Goal: Task Accomplishment & Management: Manage account settings

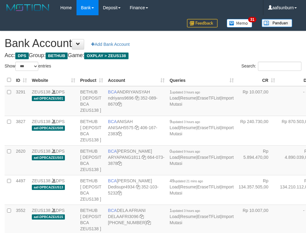
select select "***"
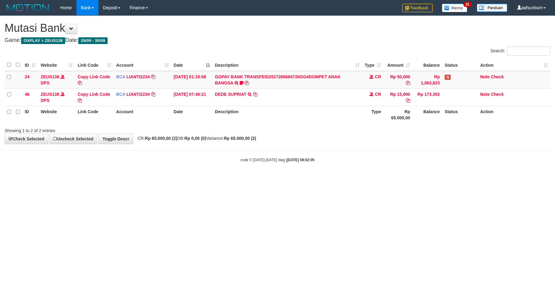
click at [379, 114] on th "Type" at bounding box center [372, 114] width 21 height 17
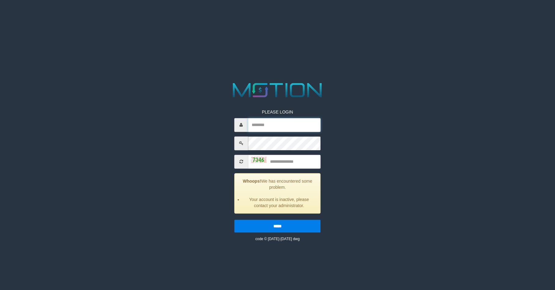
type input "**********"
click at [281, 161] on input "text" at bounding box center [284, 162] width 73 height 14
type input "****"
click at [234, 220] on input "*****" at bounding box center [277, 226] width 86 height 13
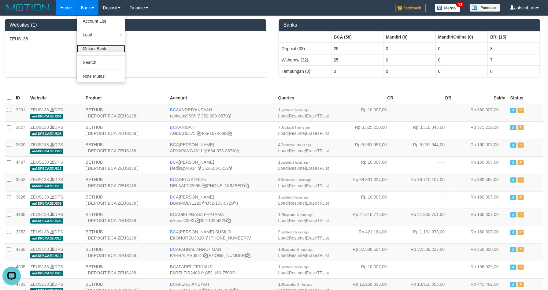
click at [92, 48] on link "Mutasi Bank" at bounding box center [101, 49] width 48 height 8
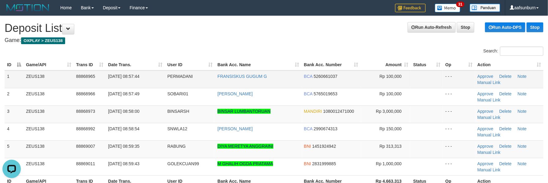
click at [396, 77] on span "Rp 100,000" at bounding box center [391, 76] width 22 height 5
click at [462, 74] on td "- - -" at bounding box center [459, 79] width 32 height 18
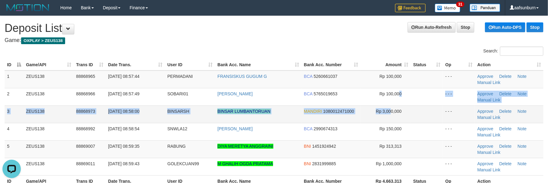
drag, startPoint x: 392, startPoint y: 105, endPoint x: 395, endPoint y: 98, distance: 7.4
click at [392, 104] on td "Rp 100,000" at bounding box center [386, 96] width 50 height 17
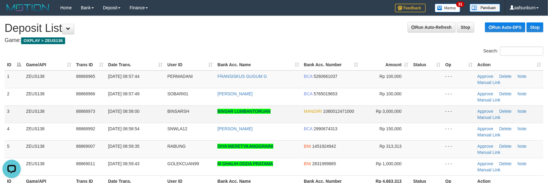
click at [329, 114] on td "MANDIRI 1080012471000" at bounding box center [331, 113] width 59 height 17
click at [418, 86] on tbody "1 ZEUS138 88868965 01/10/2025 08:57:44 PERMADANI FRANSISKUS GUGUM G BCA 5260661…" at bounding box center [274, 122] width 539 height 105
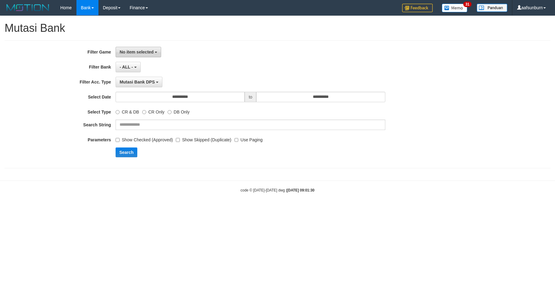
click at [134, 50] on span "No item selected" at bounding box center [137, 52] width 34 height 5
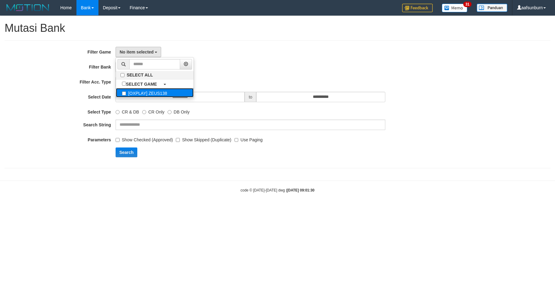
click at [151, 97] on label "[OXPLAY] ZEUS138" at bounding box center [155, 92] width 78 height 9
select select "***"
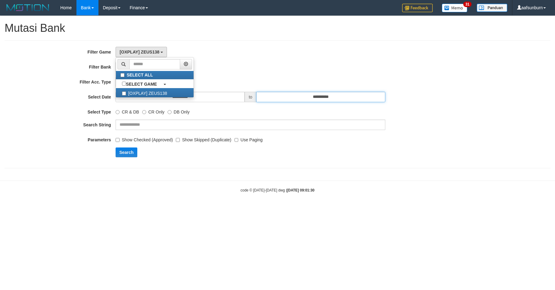
click at [312, 99] on input "**********" at bounding box center [320, 97] width 129 height 10
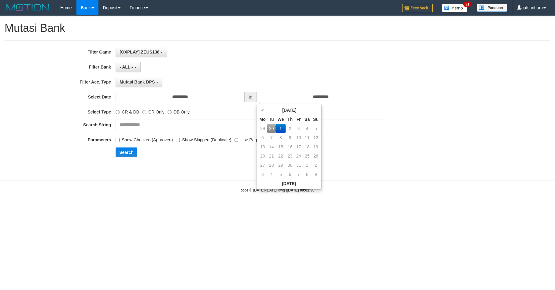
click at [381, 51] on div "[OXPLAY] ZEUS138 SELECT ALL SELECT GAME [OXPLAY] ZEUS138" at bounding box center [251, 52] width 270 height 10
click at [245, 140] on label "Use Paging" at bounding box center [249, 139] width 28 height 8
click at [123, 113] on label "CR & DB" at bounding box center [128, 111] width 24 height 8
click at [124, 154] on button "Search" at bounding box center [127, 152] width 22 height 10
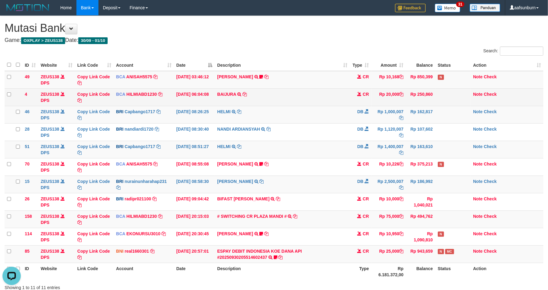
click at [373, 98] on td "Rp 20,000" at bounding box center [389, 96] width 35 height 17
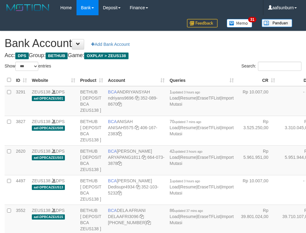
select select "***"
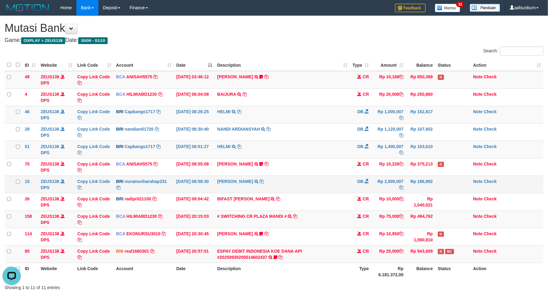
click at [369, 184] on td "DB" at bounding box center [360, 184] width 21 height 17
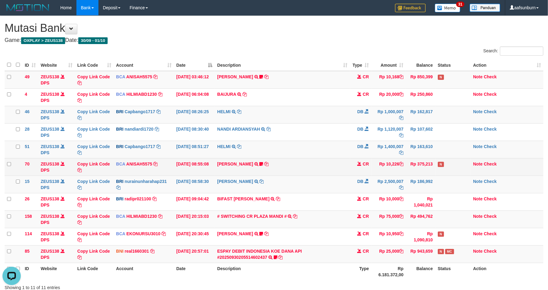
click at [422, 166] on td "Rp 375,213" at bounding box center [420, 166] width 29 height 17
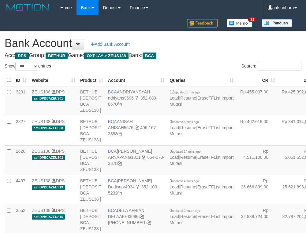
select select "***"
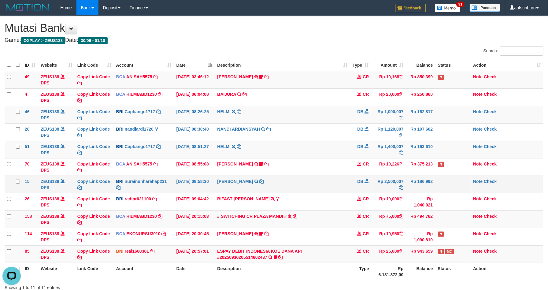
click at [446, 185] on td at bounding box center [453, 184] width 35 height 17
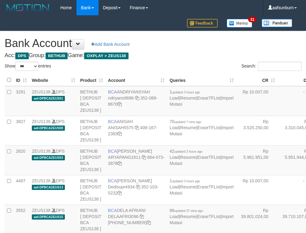
select select "***"
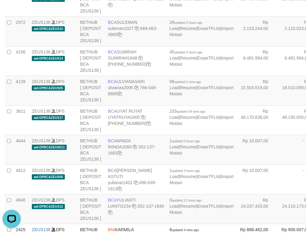
drag, startPoint x: 267, startPoint y: 52, endPoint x: 223, endPoint y: 66, distance: 45.9
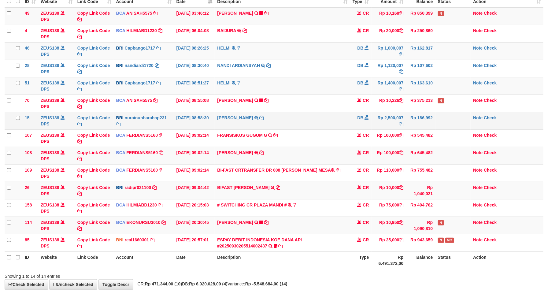
scroll to position [100, 0]
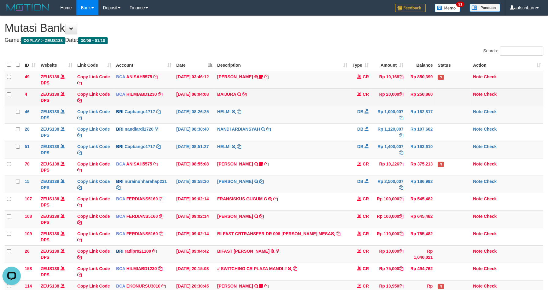
click at [221, 99] on td "BAIJURA TRSF E-BANKING CR 0110/FTSCY/WS95051 20000.002025100191215388 TRFDN-BAI…" at bounding box center [282, 96] width 135 height 17
copy td "BAIJURA"
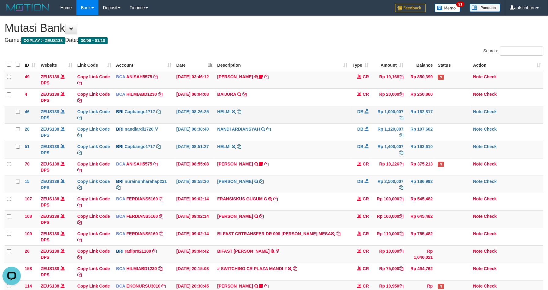
click at [304, 119] on td "HELMI TRANSFER NBMB HELMI TO TRIYONO" at bounding box center [282, 114] width 135 height 17
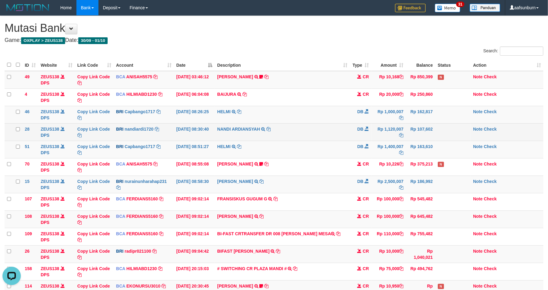
drag, startPoint x: 308, startPoint y: 124, endPoint x: 504, endPoint y: 180, distance: 203.4
click at [309, 124] on td "NANDI ARDIANSYAH TRANSFER NBMB NANDI ARDIANSYAH TO TRIYONO" at bounding box center [282, 131] width 135 height 17
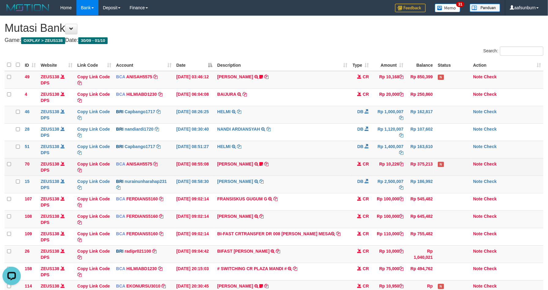
click at [363, 161] on td "CR" at bounding box center [360, 166] width 21 height 17
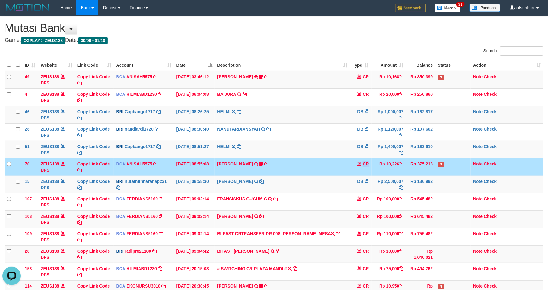
click at [363, 160] on td "CR" at bounding box center [360, 166] width 21 height 17
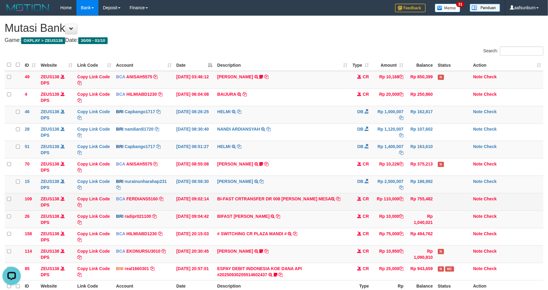
click at [452, 199] on td at bounding box center [453, 201] width 35 height 17
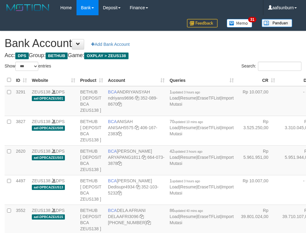
select select "***"
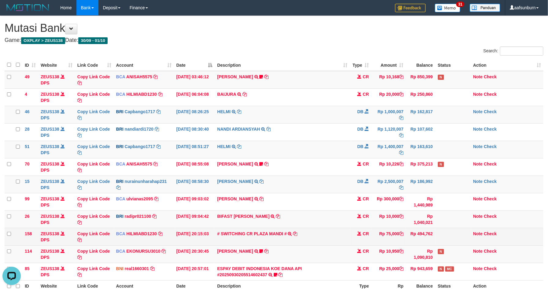
click at [414, 233] on td "Rp 494,762" at bounding box center [420, 236] width 29 height 17
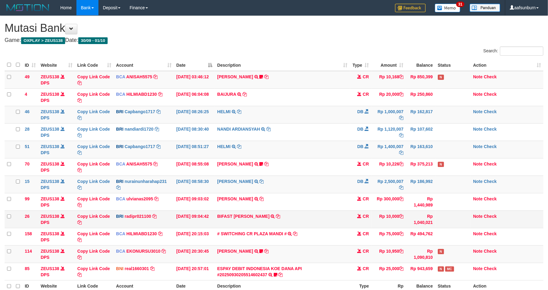
click at [361, 216] on span at bounding box center [360, 216] width 4 height 4
drag, startPoint x: 358, startPoint y: 183, endPoint x: 356, endPoint y: 180, distance: 3.6
click at [356, 180] on td "DB" at bounding box center [360, 184] width 21 height 17
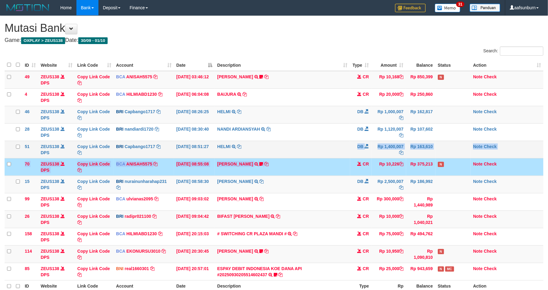
click at [352, 156] on tbody "49 ZEUS138 DPS Copy Link Code BCA ANISAH5575 DPS [PERSON_NAME] mutasi_20251001_…" at bounding box center [274, 176] width 539 height 210
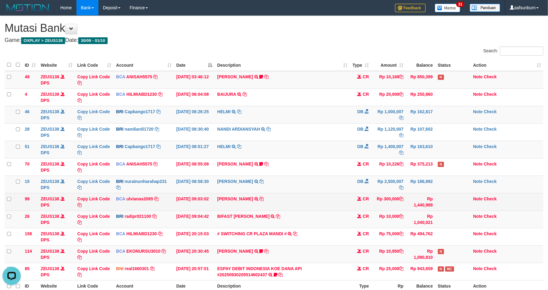
click at [499, 204] on td "Note Check" at bounding box center [507, 201] width 73 height 17
click at [391, 201] on td "Rp 300,000" at bounding box center [389, 201] width 35 height 17
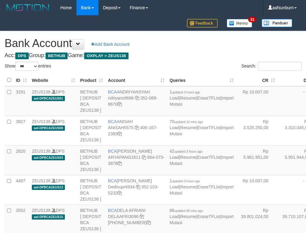
select select "***"
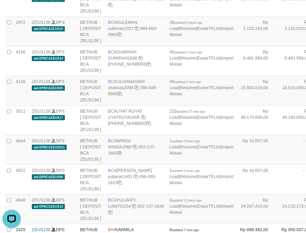
drag, startPoint x: 233, startPoint y: 61, endPoint x: 229, endPoint y: 61, distance: 4.6
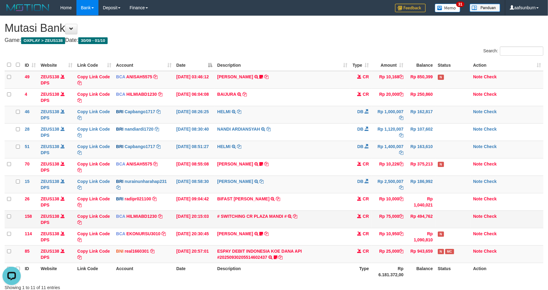
click at [366, 222] on td "CR" at bounding box center [360, 219] width 21 height 17
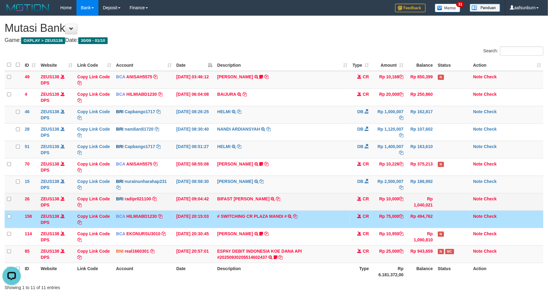
click at [415, 208] on td "Rp 1,040,021" at bounding box center [420, 201] width 29 height 17
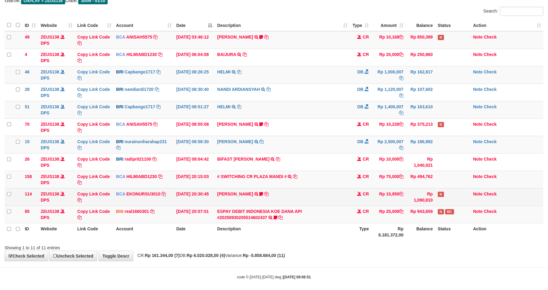
scroll to position [47, 0]
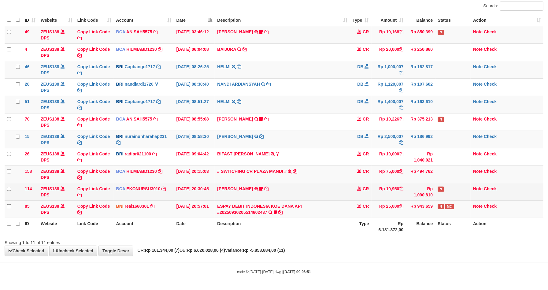
click at [374, 198] on tbody "49 ZEUS138 DPS Copy Link Code BCA ANISAH5575 DPS ANISAH mutasi_20251001_3827 | …" at bounding box center [274, 122] width 539 height 192
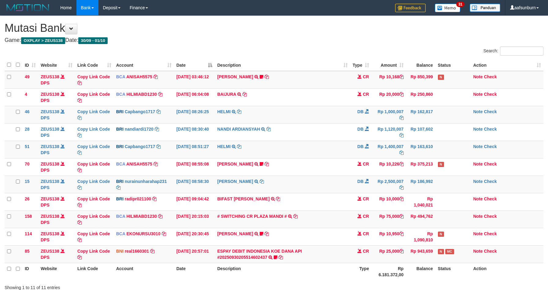
scroll to position [45, 0]
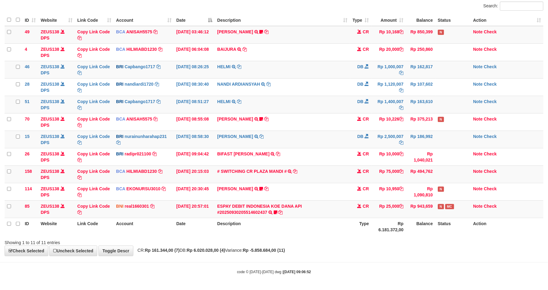
click at [393, 228] on th "Rp 6.181.372,00" at bounding box center [389, 226] width 35 height 17
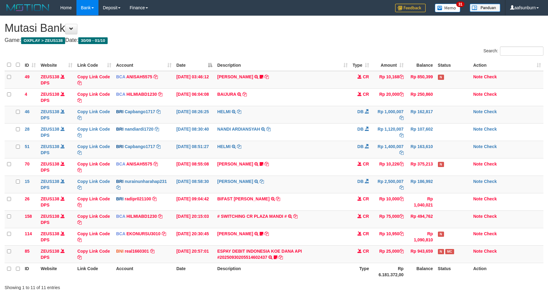
scroll to position [45, 0]
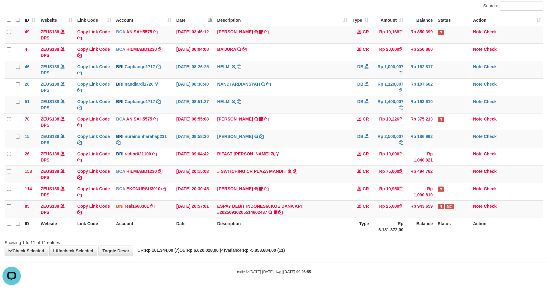
click at [435, 233] on th "Balance" at bounding box center [420, 226] width 29 height 17
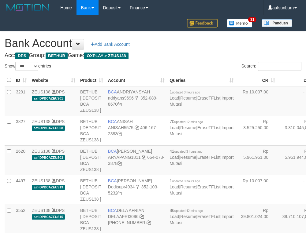
select select "***"
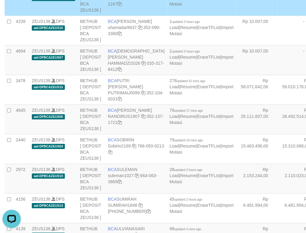
scroll to position [0, 0]
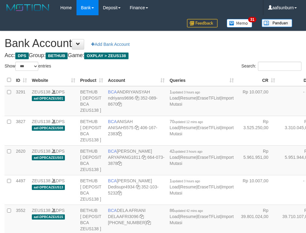
select select "***"
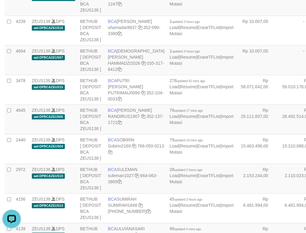
drag, startPoint x: 214, startPoint y: 114, endPoint x: 196, endPoint y: 117, distance: 18.6
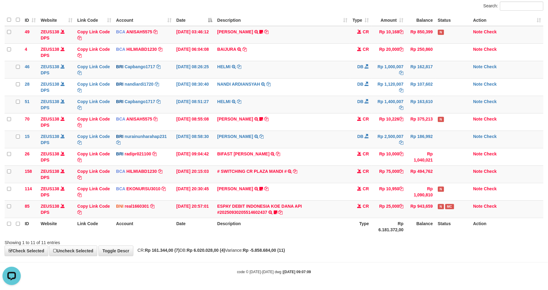
click at [399, 244] on div "Showing 1 to 11 of 11 entries" at bounding box center [274, 241] width 548 height 9
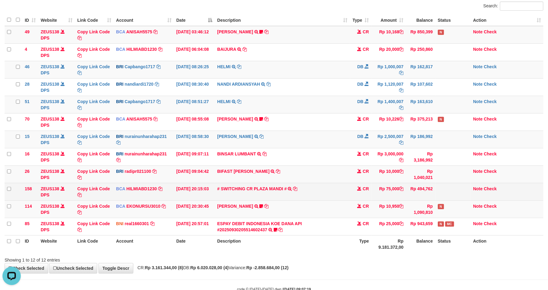
drag, startPoint x: 378, startPoint y: 198, endPoint x: 405, endPoint y: 186, distance: 29.5
click at [386, 192] on td "Rp 75,000" at bounding box center [389, 191] width 35 height 17
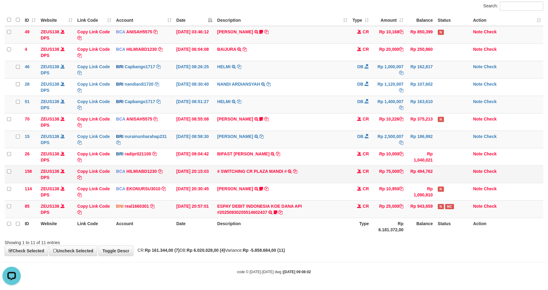
click at [372, 174] on td "Rp 75,000" at bounding box center [389, 174] width 35 height 17
click at [372, 173] on td "Rp 75,000" at bounding box center [389, 174] width 35 height 17
click at [234, 169] on td "# SWITCHING CR PLAZA MANDI # SWITCHING CR TRF TUPARDI 008 PLAZA MANDI" at bounding box center [282, 174] width 135 height 17
click at [235, 171] on link "# SWITCHING CR PLAZA MANDI #" at bounding box center [251, 171] width 69 height 5
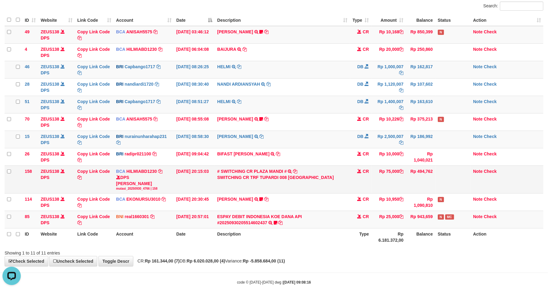
click at [265, 180] on div "SWITCHING CR TRF TUPARDI 008 [GEOGRAPHIC_DATA]" at bounding box center [282, 177] width 130 height 6
copy div "TUPARDI"
click at [354, 243] on th "Type" at bounding box center [360, 236] width 21 height 17
click at [308, 134] on td "NURAINUN HARAHAP TRANSFER NBMB NURAINUN HARAHAP TO HARIS KUSNANDAR" at bounding box center [282, 139] width 135 height 17
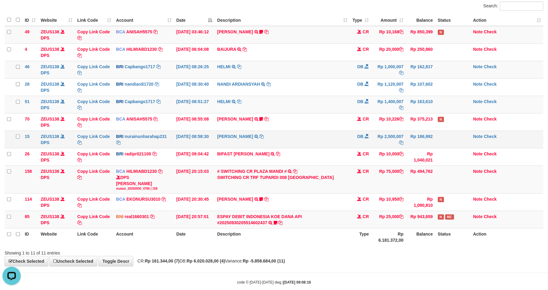
click at [309, 133] on td "NURAINUN HARAHAP TRANSFER NBMB NURAINUN HARAHAP TO HARIS KUSNANDAR" at bounding box center [282, 139] width 135 height 17
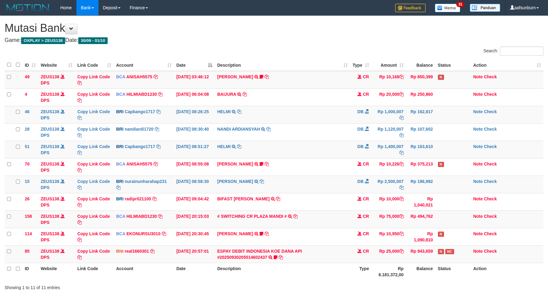
scroll to position [45, 0]
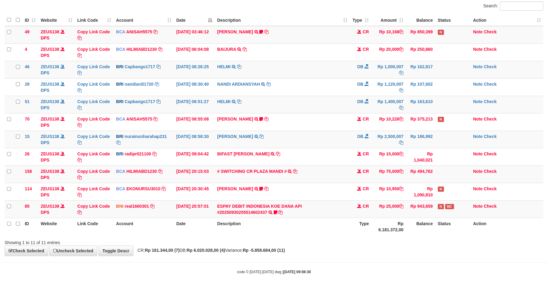
click at [309, 132] on td "[PERSON_NAME] TRANSFER NBMB [PERSON_NAME] TO [PERSON_NAME]" at bounding box center [282, 139] width 135 height 17
click at [263, 173] on link "# SWITCHING CR PLAZA MANDI #" at bounding box center [251, 171] width 69 height 5
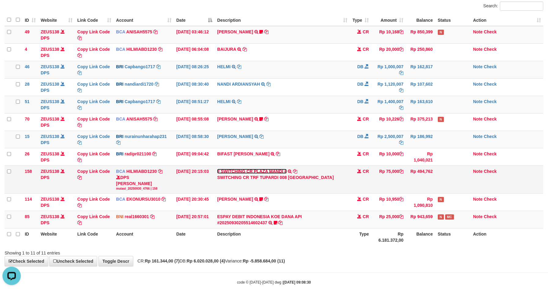
scroll to position [0, 0]
click at [354, 188] on td "CR" at bounding box center [360, 180] width 21 height 28
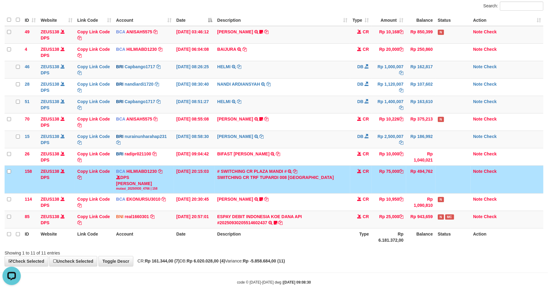
click at [352, 185] on td "CR" at bounding box center [360, 180] width 21 height 28
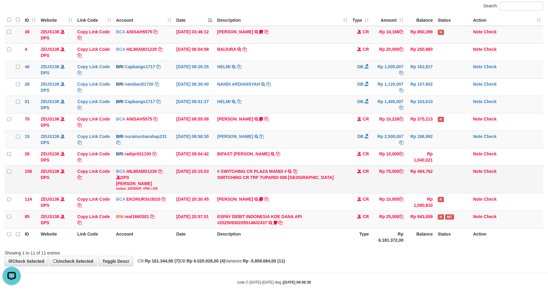
click at [351, 184] on td "CR" at bounding box center [360, 180] width 21 height 28
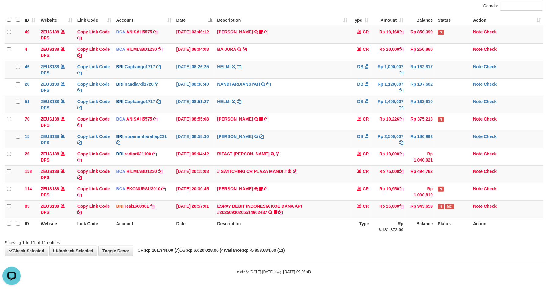
click at [442, 255] on div "**********" at bounding box center [274, 113] width 548 height 285
click at [398, 170] on td "Rp 75,000" at bounding box center [389, 174] width 35 height 17
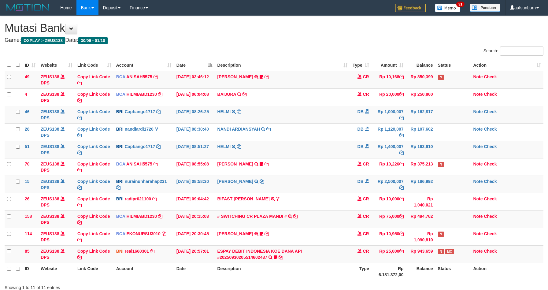
scroll to position [45, 0]
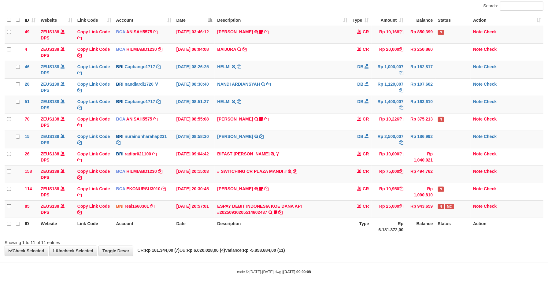
click at [398, 170] on td "Rp 75,000" at bounding box center [389, 174] width 35 height 17
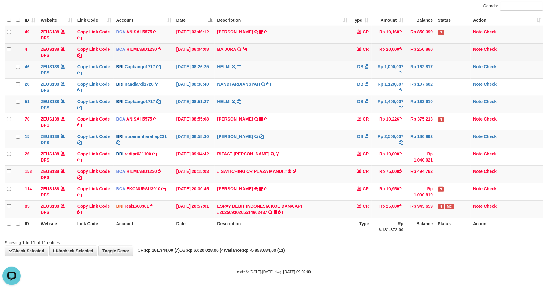
click at [102, 54] on td "Copy Link Code" at bounding box center [94, 51] width 39 height 17
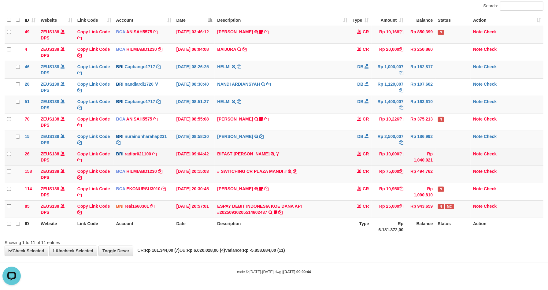
click at [357, 153] on td "CR" at bounding box center [360, 156] width 21 height 17
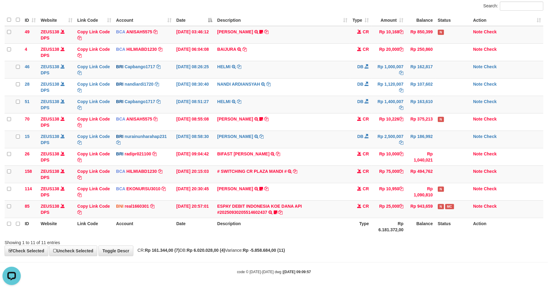
click at [370, 229] on th "Type" at bounding box center [360, 226] width 21 height 17
drag, startPoint x: 427, startPoint y: 212, endPoint x: 553, endPoint y: 187, distance: 128.8
click at [434, 213] on td "Rp 943,659" at bounding box center [420, 208] width 29 height 17
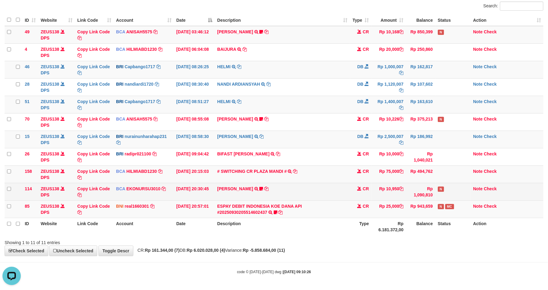
click at [416, 198] on td "Rp 1,090,810" at bounding box center [420, 191] width 29 height 17
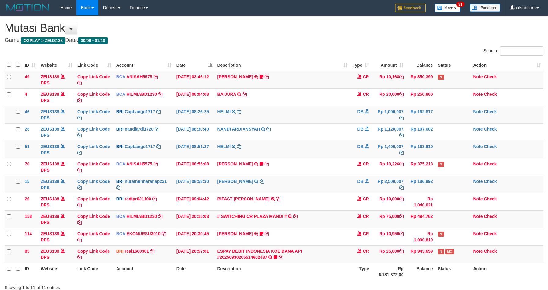
scroll to position [45, 0]
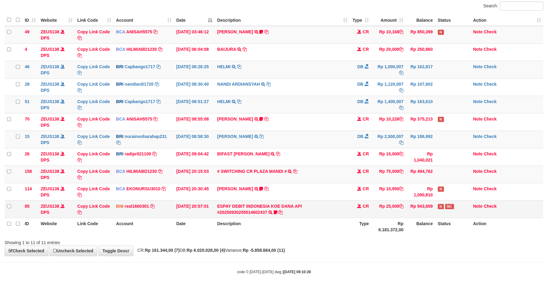
click at [430, 202] on td "Rp 943,659" at bounding box center [420, 208] width 29 height 17
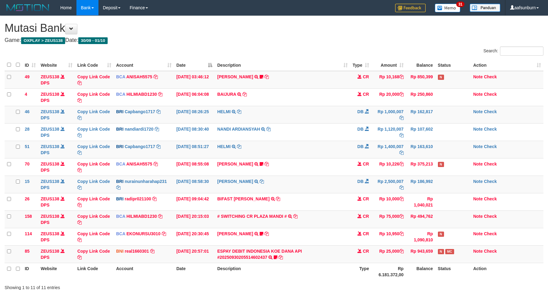
scroll to position [45, 0]
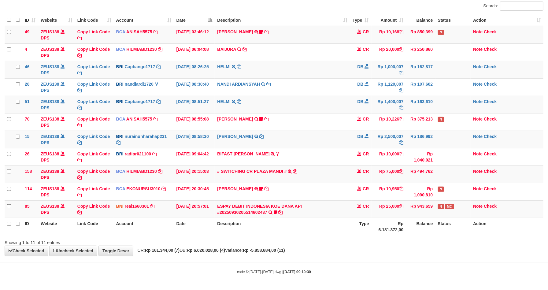
drag, startPoint x: 382, startPoint y: 274, endPoint x: 380, endPoint y: 269, distance: 5.5
click at [381, 272] on div "code © 2012-2018 dwg | 2025/10/01 09:10:30" at bounding box center [274, 272] width 548 height 6
click at [488, 274] on div "code © 2012-2018 dwg | 2025/10/01 09:10:31" at bounding box center [274, 272] width 548 height 6
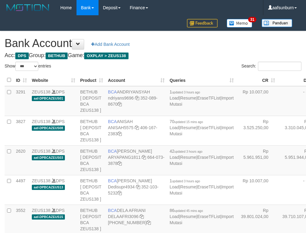
select select "***"
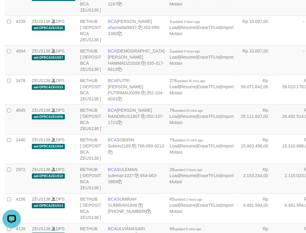
drag, startPoint x: 223, startPoint y: 98, endPoint x: 215, endPoint y: 96, distance: 8.5
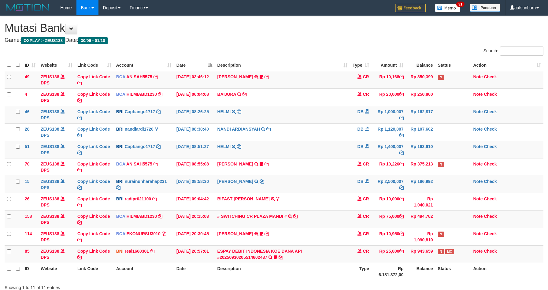
scroll to position [45, 0]
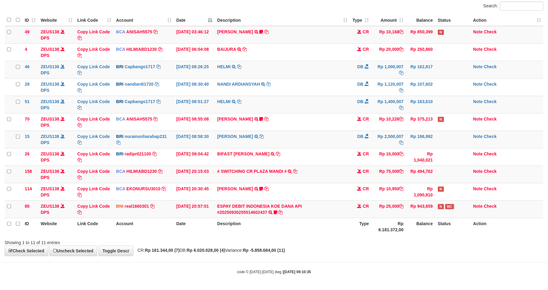
click at [458, 252] on div "**********" at bounding box center [274, 113] width 548 height 285
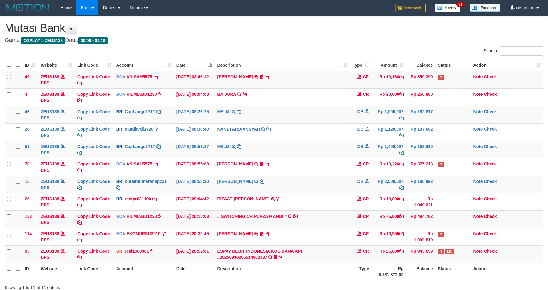
scroll to position [45, 0]
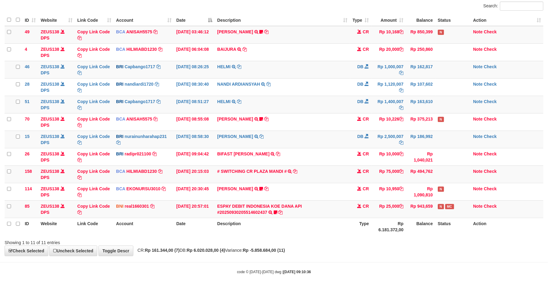
drag, startPoint x: 433, startPoint y: 250, endPoint x: 442, endPoint y: 248, distance: 9.1
click at [434, 250] on div "**********" at bounding box center [274, 113] width 548 height 285
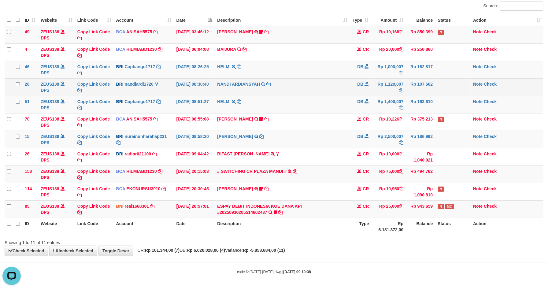
click at [471, 79] on td "Note Check" at bounding box center [507, 86] width 73 height 17
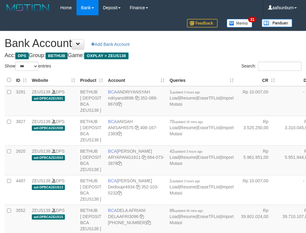
select select "***"
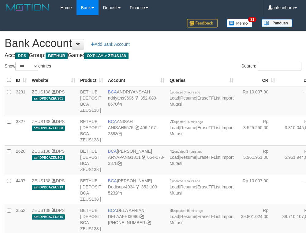
select select "***"
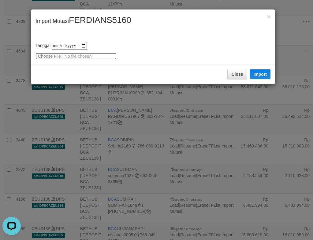
click at [57, 56] on input "file" at bounding box center [75, 56] width 81 height 7
type input "**********"
click at [267, 75] on button "Import" at bounding box center [260, 74] width 21 height 10
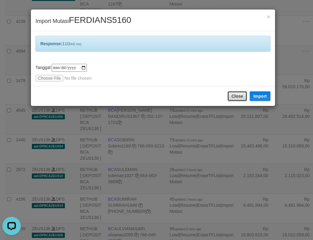
click at [238, 91] on button "Close" at bounding box center [237, 96] width 20 height 10
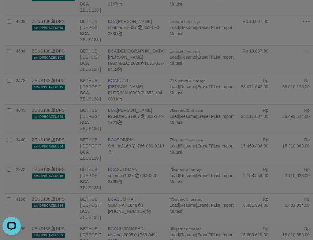
click at [238, 91] on body "Toggle navigation Home Bank Account List Load By Website Group [OXPLAY] ZEUS138…" at bounding box center [156, 242] width 313 height 1399
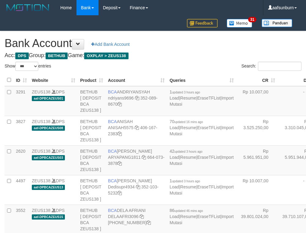
select select "***"
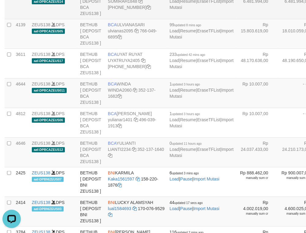
scroll to position [937, 0]
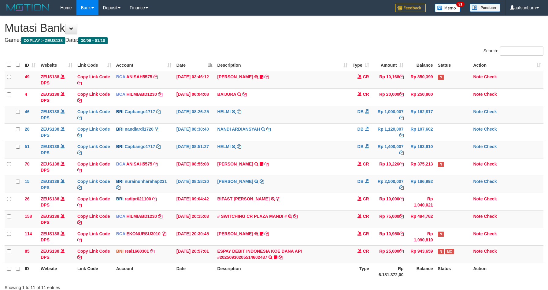
scroll to position [45, 0]
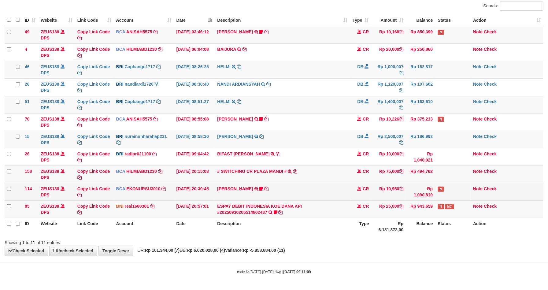
drag, startPoint x: 404, startPoint y: 188, endPoint x: 404, endPoint y: 197, distance: 9.2
click at [404, 189] on td "Rp 10,950" at bounding box center [389, 191] width 35 height 17
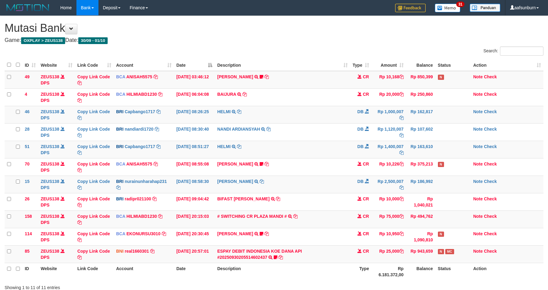
scroll to position [45, 0]
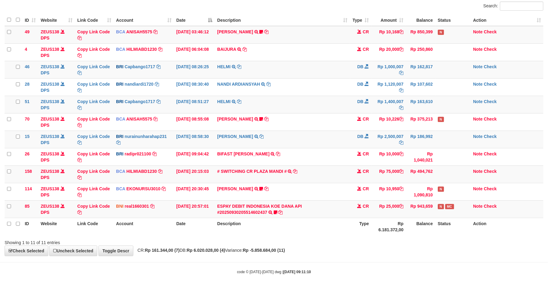
drag, startPoint x: 282, startPoint y: 169, endPoint x: 371, endPoint y: 233, distance: 109.4
click at [291, 171] on td "# SWITCHING CR PLAZA MANDI # SWITCHING CR TRF TUPARDI 008 PLAZA MANDI" at bounding box center [282, 174] width 135 height 17
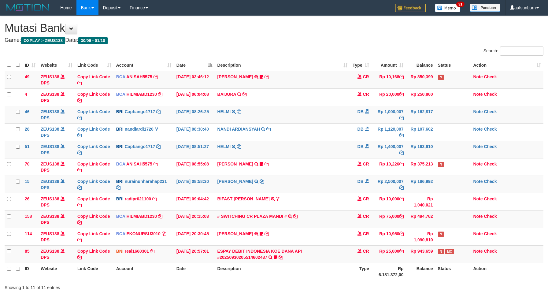
scroll to position [45, 0]
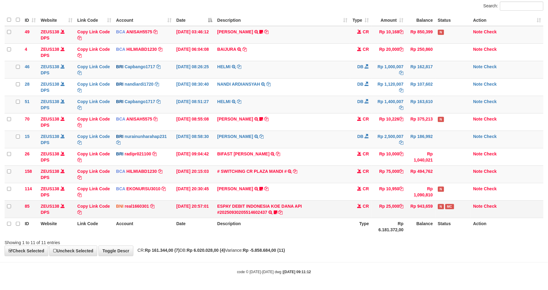
click at [344, 217] on td "ESPAY DEBIT INDONESIA KOE DANA API #20250930205514602437 TRANSFER DARI ESPAY DE…" at bounding box center [282, 208] width 135 height 17
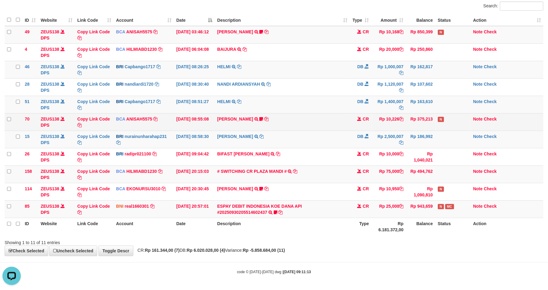
drag, startPoint x: 414, startPoint y: 103, endPoint x: 473, endPoint y: 115, distance: 59.9
click at [416, 101] on td "Rp 163,610" at bounding box center [420, 104] width 29 height 17
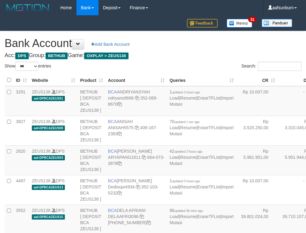
select select "***"
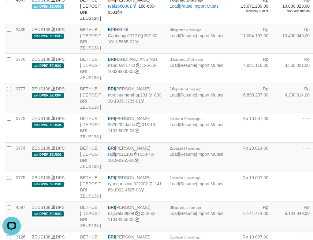
click at [0, 0] on div "× Import Mutasi Close Import" at bounding box center [0, 0] width 0 height 0
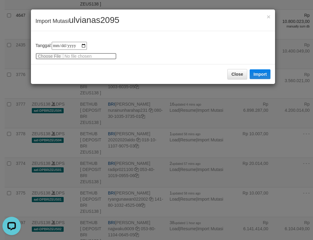
click at [48, 58] on input "file" at bounding box center [75, 56] width 81 height 7
type input "**********"
click at [262, 76] on button "Import" at bounding box center [260, 74] width 21 height 10
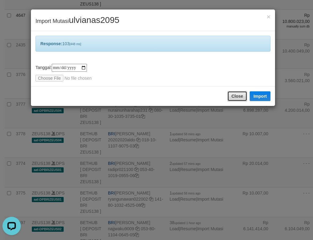
click at [240, 96] on button "Close" at bounding box center [237, 96] width 20 height 10
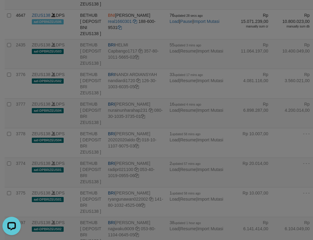
click at [233, 107] on div at bounding box center [156, 120] width 313 height 240
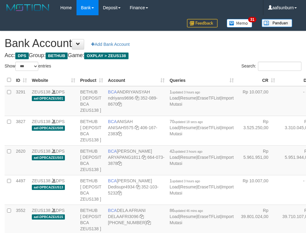
select select "***"
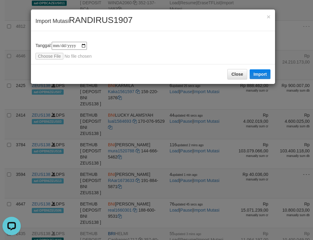
drag, startPoint x: 56, startPoint y: 61, endPoint x: 55, endPoint y: 56, distance: 4.7
click at [56, 60] on div "**********" at bounding box center [153, 47] width 244 height 33
click at [55, 56] on input "file" at bounding box center [75, 56] width 81 height 7
type input "**********"
click at [263, 79] on button "Import" at bounding box center [260, 74] width 21 height 10
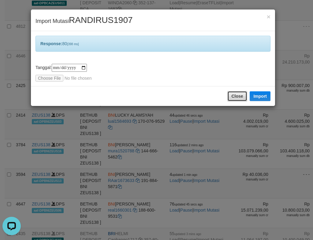
click at [237, 95] on button "Close" at bounding box center [237, 96] width 20 height 10
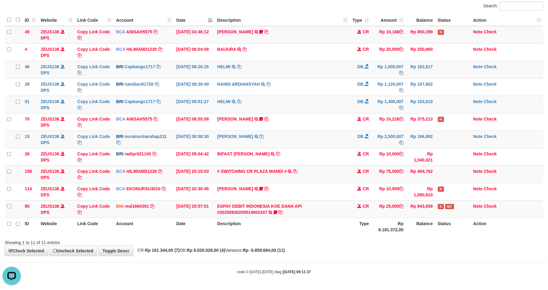
drag, startPoint x: 374, startPoint y: 165, endPoint x: 407, endPoint y: 289, distance: 128.9
click at [379, 173] on tbody "49 ZEUS138 DPS Copy Link Code BCA ANISAH5575 DPS [PERSON_NAME] mutasi_20251001_…" at bounding box center [274, 122] width 539 height 192
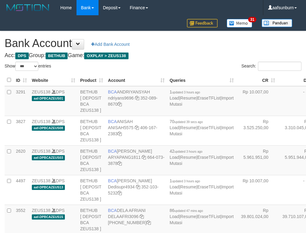
select select "***"
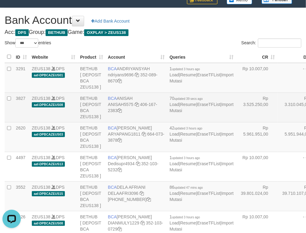
click at [278, 122] on td "Rp 3.310.045,00" at bounding box center [298, 108] width 41 height 30
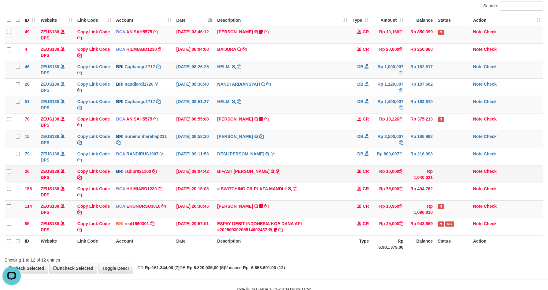
drag, startPoint x: 342, startPoint y: 122, endPoint x: 364, endPoint y: 168, distance: 50.9
click at [342, 123] on td "[PERSON_NAME] TRSF E-BANKING CR 0110/FTSCY/WS95051 10226.002025100110396579 TRF…" at bounding box center [282, 121] width 135 height 17
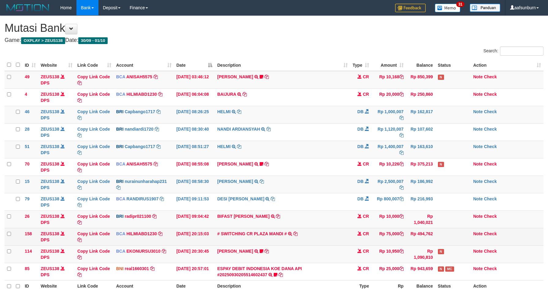
scroll to position [45, 0]
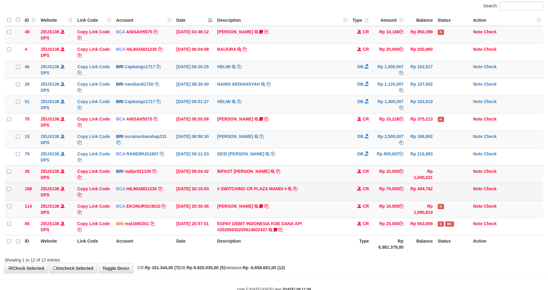
click at [382, 191] on td "Rp 75,000" at bounding box center [389, 191] width 35 height 17
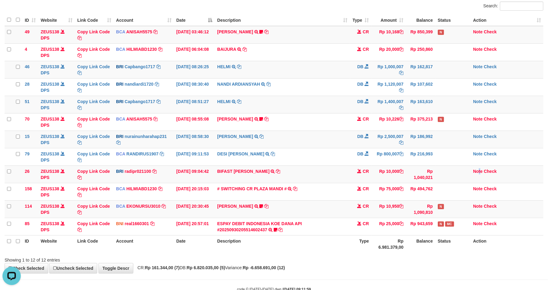
drag, startPoint x: 479, startPoint y: 176, endPoint x: 553, endPoint y: 176, distance: 74.0
click at [486, 176] on td "Note Check" at bounding box center [507, 174] width 73 height 17
click at [425, 173] on td "Rp 1,040,021" at bounding box center [420, 174] width 29 height 17
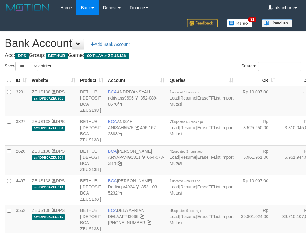
select select "***"
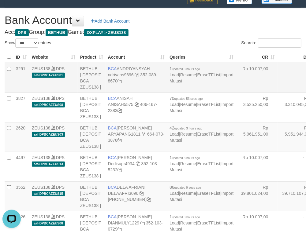
click at [278, 92] on td "- - -" at bounding box center [298, 78] width 41 height 30
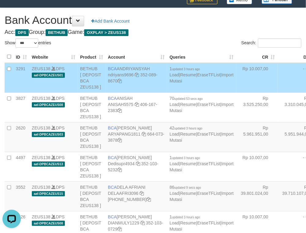
scroll to position [748, 0]
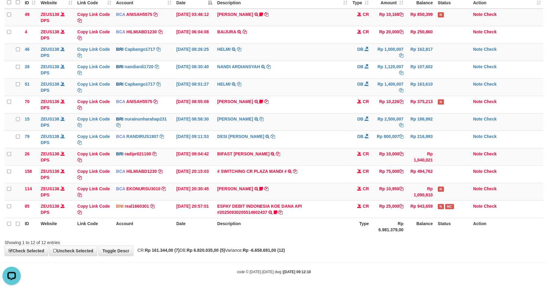
click at [397, 218] on th "Rp 6.981.379,00" at bounding box center [389, 226] width 35 height 17
click at [394, 186] on td "Rp 10,950" at bounding box center [389, 191] width 35 height 17
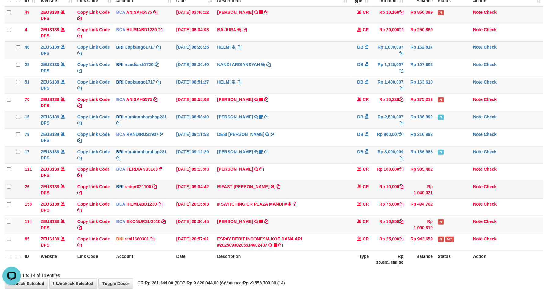
click at [387, 188] on td "Rp 10,000" at bounding box center [389, 189] width 35 height 17
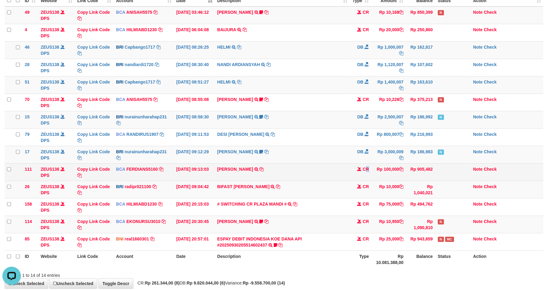
drag, startPoint x: 367, startPoint y: 174, endPoint x: 371, endPoint y: 174, distance: 3.4
click at [370, 174] on td "CR" at bounding box center [360, 171] width 21 height 17
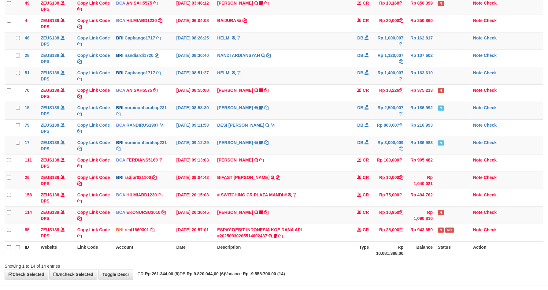
scroll to position [65, 0]
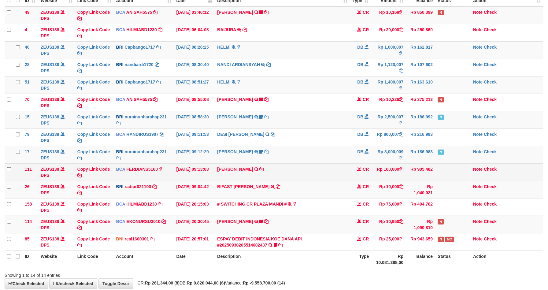
click at [374, 168] on td "Rp 100,000" at bounding box center [389, 171] width 35 height 17
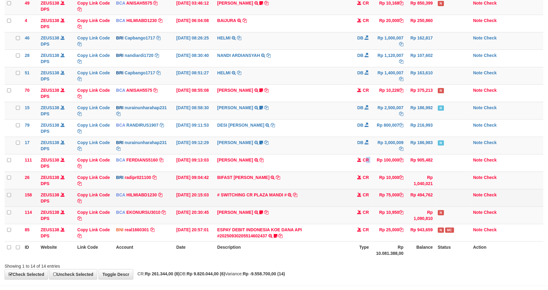
scroll to position [74, 0]
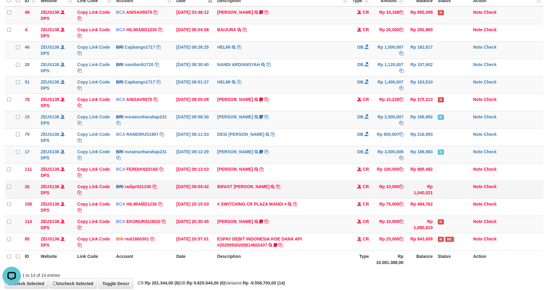
click at [367, 197] on td "CR" at bounding box center [360, 189] width 21 height 17
click at [458, 229] on td "N" at bounding box center [453, 224] width 35 height 17
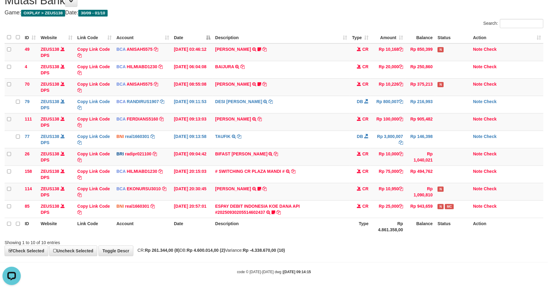
drag, startPoint x: 446, startPoint y: 226, endPoint x: 528, endPoint y: 244, distance: 83.4
click at [448, 226] on th "Status" at bounding box center [452, 226] width 35 height 17
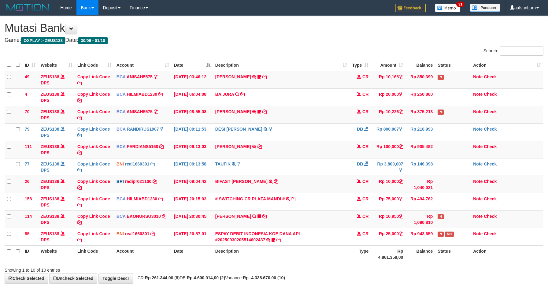
scroll to position [29, 0]
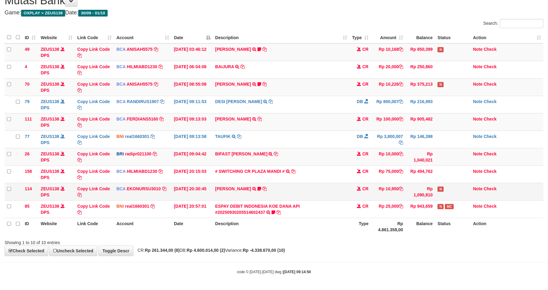
click at [430, 193] on td "Rp 1,090,810" at bounding box center [421, 191] width 30 height 17
drag, startPoint x: 423, startPoint y: 209, endPoint x: 555, endPoint y: 188, distance: 132.9
click at [430, 209] on td "Rp 943,659" at bounding box center [421, 208] width 30 height 17
click at [402, 224] on th "Rp 4.861.358,00" at bounding box center [388, 226] width 35 height 17
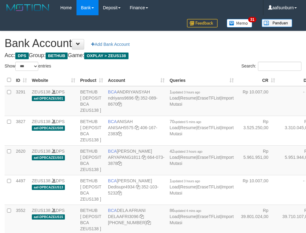
select select "***"
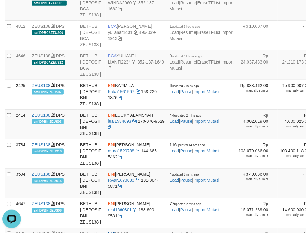
drag, startPoint x: 265, startPoint y: 60, endPoint x: 261, endPoint y: 62, distance: 5.1
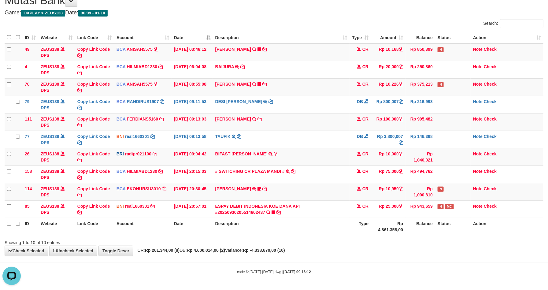
click at [421, 230] on th "Balance" at bounding box center [421, 226] width 30 height 17
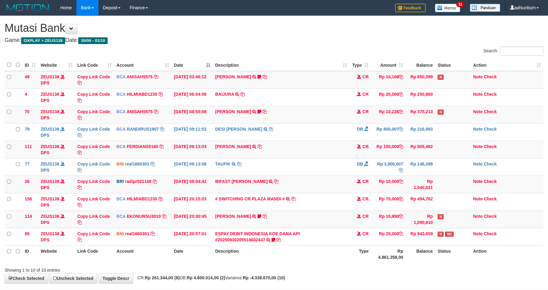
scroll to position [29, 0]
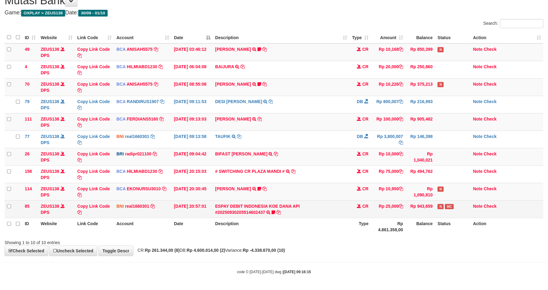
click at [342, 216] on td "ESPAY DEBIT INDONESIA [PERSON_NAME] API #20250930205514602437 TRANSFER [PERSON_…" at bounding box center [281, 208] width 137 height 17
click at [334, 211] on td "ESPAY DEBIT INDONESIA KOE DANA API #20250930205514602437 TRANSFER DARI ESPAY DE…" at bounding box center [281, 208] width 137 height 17
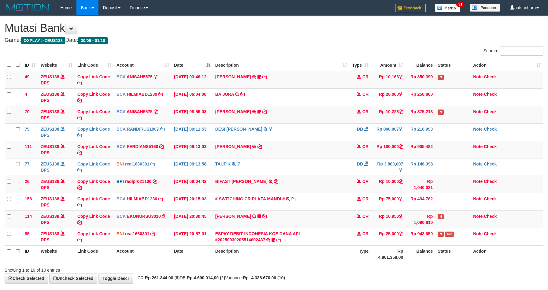
click at [330, 228] on td "ESPAY DEBIT INDONESIA [PERSON_NAME] API #20250930205514602437 TRANSFER [PERSON_…" at bounding box center [281, 236] width 137 height 17
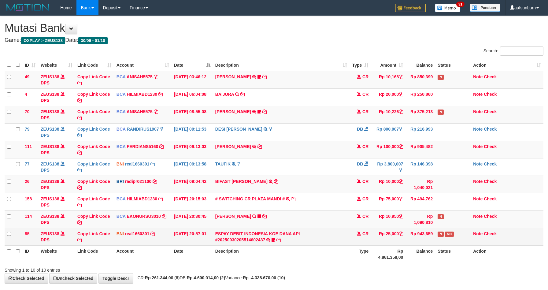
scroll to position [29, 0]
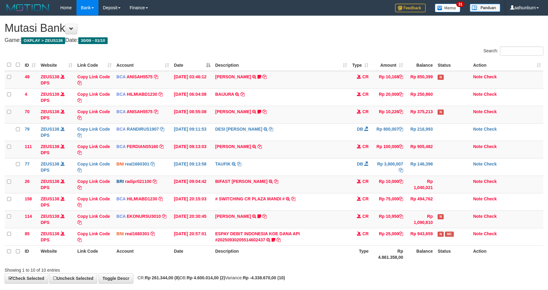
scroll to position [29, 0]
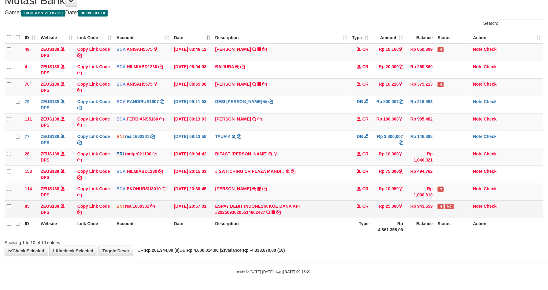
click at [385, 205] on td "Rp 25,000" at bounding box center [388, 208] width 35 height 17
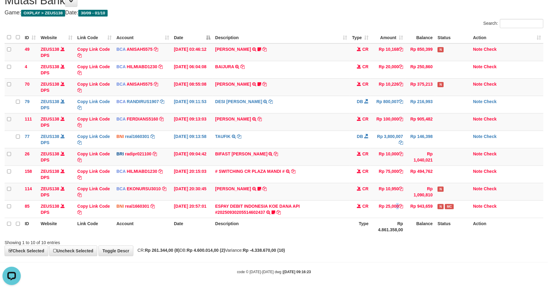
drag, startPoint x: 385, startPoint y: 204, endPoint x: 487, endPoint y: 227, distance: 105.0
click at [395, 205] on td "Rp 25,000" at bounding box center [388, 208] width 35 height 17
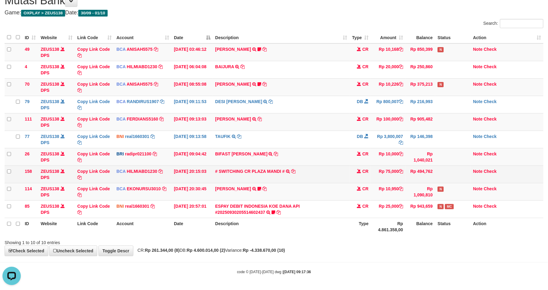
click at [363, 173] on td "CR" at bounding box center [360, 174] width 21 height 17
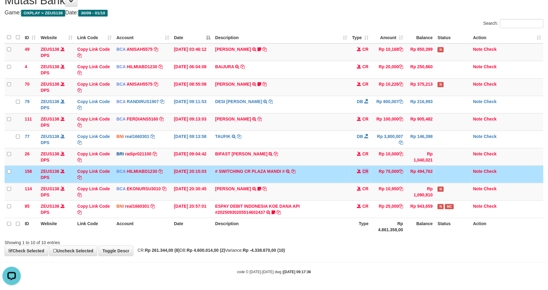
click at [363, 173] on td "CR" at bounding box center [360, 174] width 21 height 17
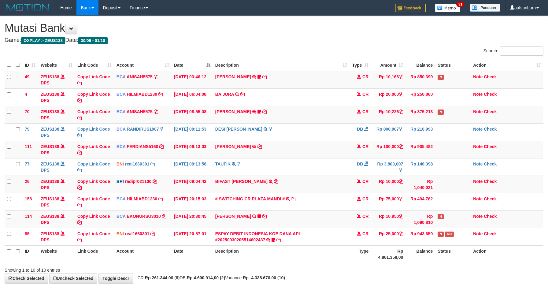
scroll to position [29, 0]
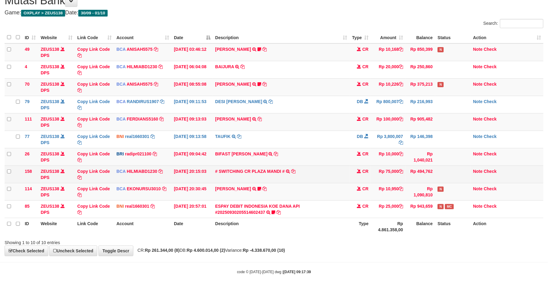
click at [364, 175] on td "CR" at bounding box center [360, 174] width 21 height 17
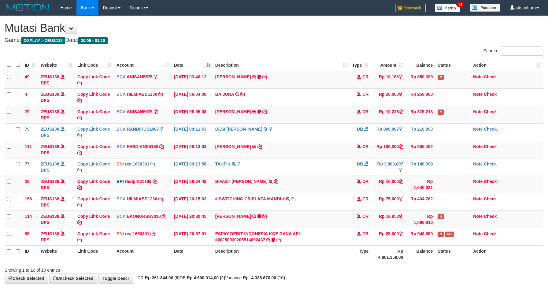
scroll to position [29, 0]
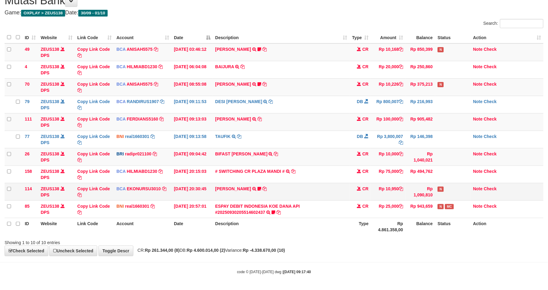
drag, startPoint x: 368, startPoint y: 175, endPoint x: 463, endPoint y: 192, distance: 96.0
click at [372, 175] on tr "158 ZEUS138 DPS Copy Link Code BCA HILMIABD1230 DPS HILMI ABDILLAH mutasi_20250…" at bounding box center [274, 174] width 539 height 17
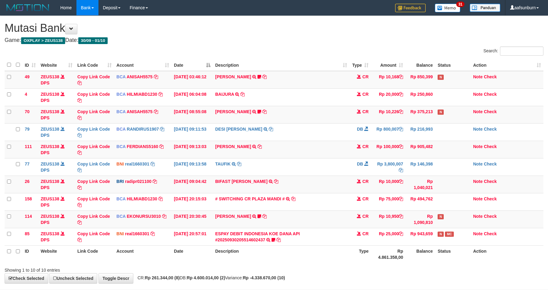
scroll to position [29, 0]
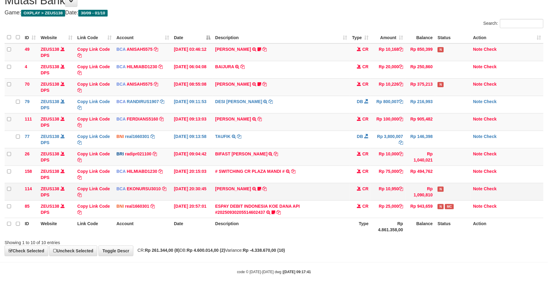
click at [359, 199] on td "CR" at bounding box center [360, 191] width 21 height 17
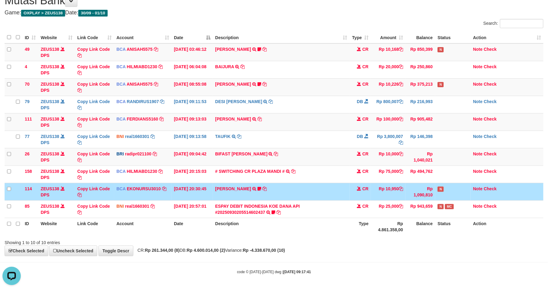
scroll to position [0, 0]
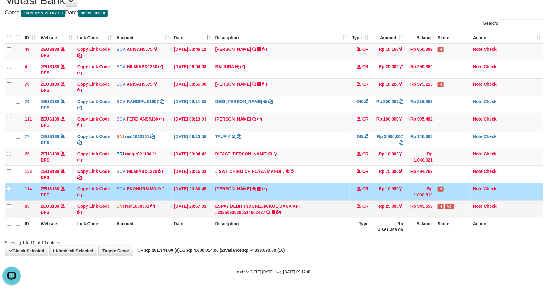
click at [413, 202] on td "Rp 943,659" at bounding box center [421, 208] width 30 height 17
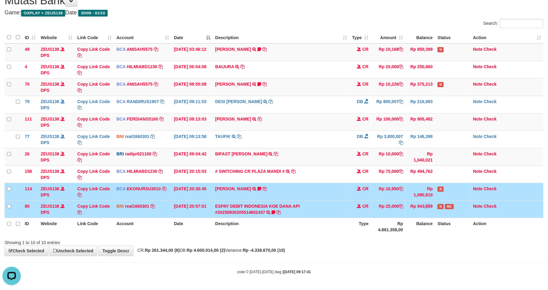
click at [413, 202] on td "Rp 943,659" at bounding box center [421, 208] width 30 height 17
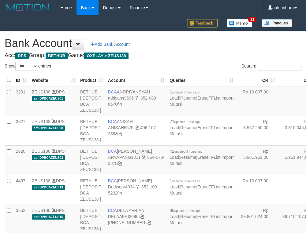
select select "***"
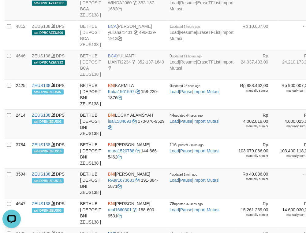
drag, startPoint x: 273, startPoint y: 60, endPoint x: 97, endPoint y: 100, distance: 180.0
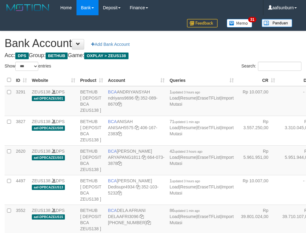
select select "***"
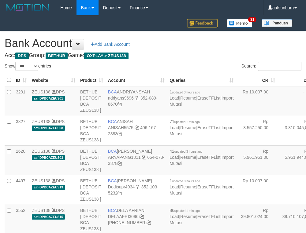
select select "***"
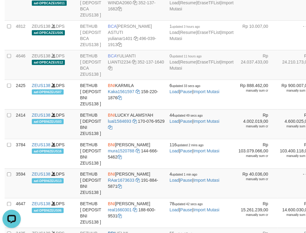
drag, startPoint x: 255, startPoint y: 80, endPoint x: 232, endPoint y: 84, distance: 23.3
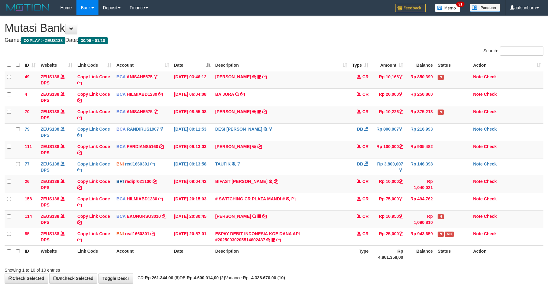
scroll to position [29, 0]
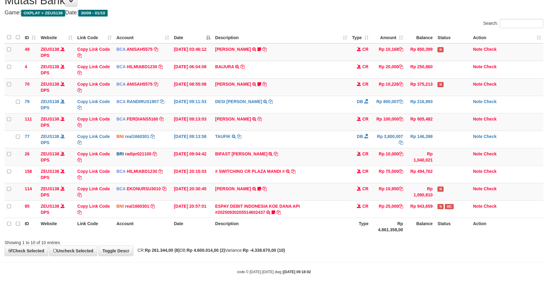
click at [404, 215] on td "Rp 25,000" at bounding box center [388, 208] width 35 height 17
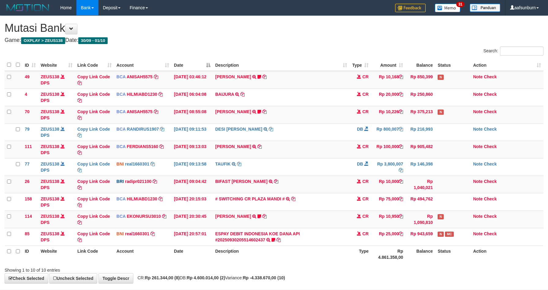
scroll to position [29, 0]
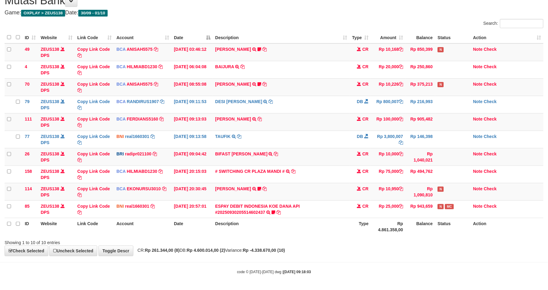
click at [334, 228] on th "Description" at bounding box center [281, 226] width 137 height 17
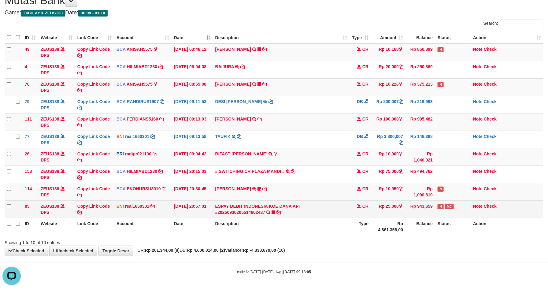
click at [363, 204] on span "CR" at bounding box center [366, 206] width 6 height 5
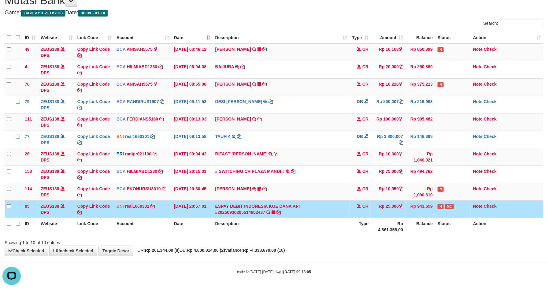
click at [360, 202] on td "CR" at bounding box center [360, 208] width 21 height 17
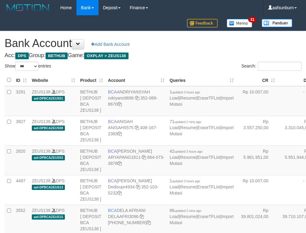
select select "***"
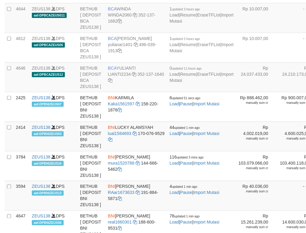
scroll to position [748, 0]
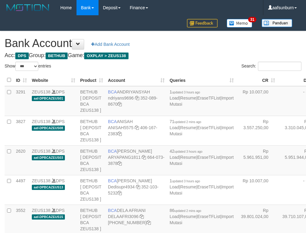
select select "***"
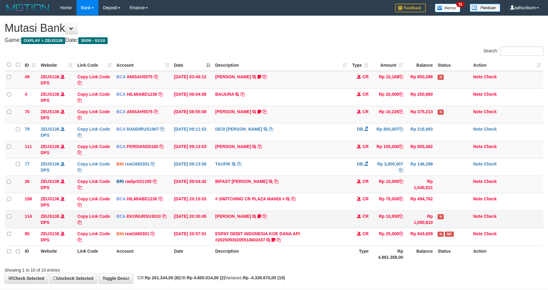
scroll to position [29, 0]
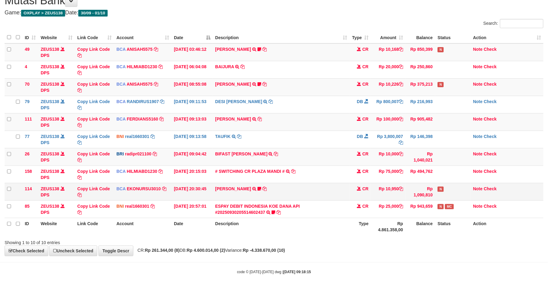
click at [349, 195] on td "[PERSON_NAME] TRSF E-BANKING CR 3009/FTSCY/WS95051 10950.002025093089200473 TRF…" at bounding box center [281, 191] width 137 height 17
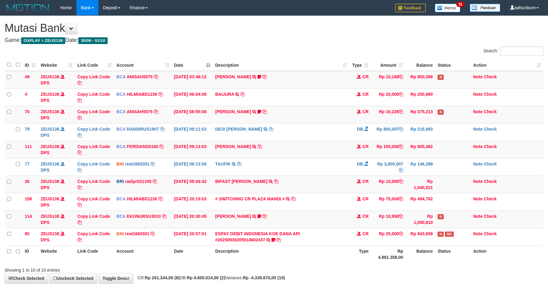
click at [348, 211] on td "[PERSON_NAME] TRSF E-BANKING CR 3009/FTSCY/WS95051 10950.002025093089200473 TRF…" at bounding box center [281, 219] width 137 height 17
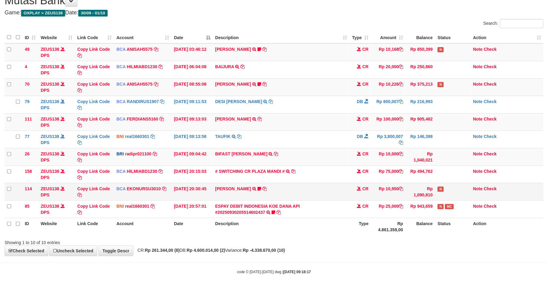
click at [350, 189] on td "CR" at bounding box center [360, 191] width 21 height 17
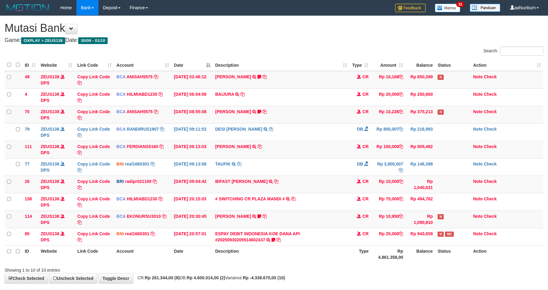
scroll to position [29, 0]
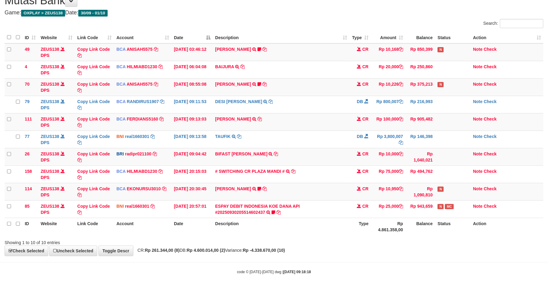
click at [350, 189] on td "CR" at bounding box center [360, 191] width 21 height 17
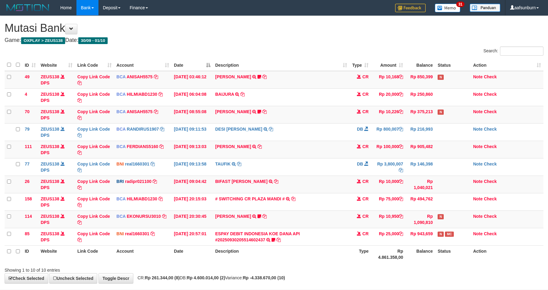
scroll to position [29, 0]
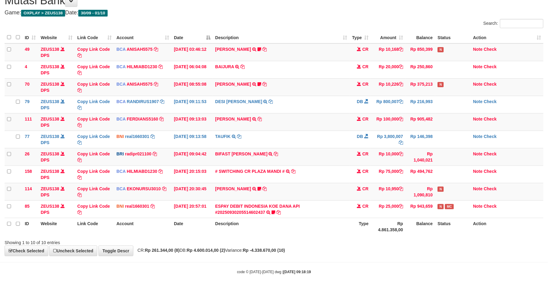
click at [350, 189] on td "CR" at bounding box center [360, 191] width 21 height 17
click at [378, 240] on div "Showing 1 to 10 of 10 entries" at bounding box center [274, 241] width 548 height 9
click at [380, 225] on th "Rp 4.861.358,00" at bounding box center [388, 226] width 35 height 17
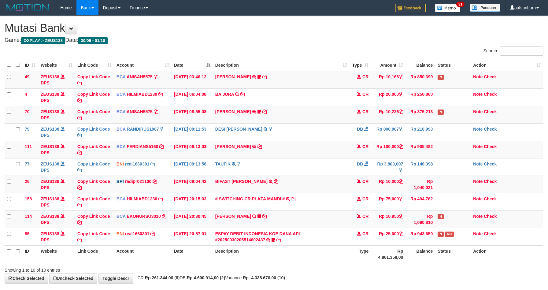
scroll to position [29, 0]
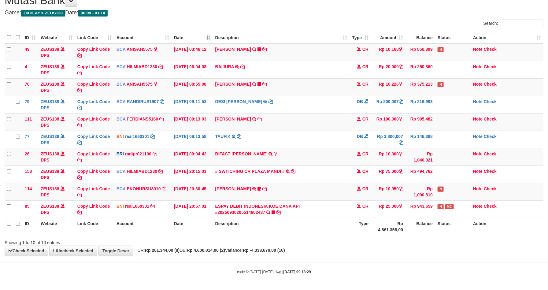
click at [383, 219] on th "Rp 4.861.358,00" at bounding box center [388, 226] width 35 height 17
click at [412, 228] on th "Balance" at bounding box center [421, 226] width 30 height 17
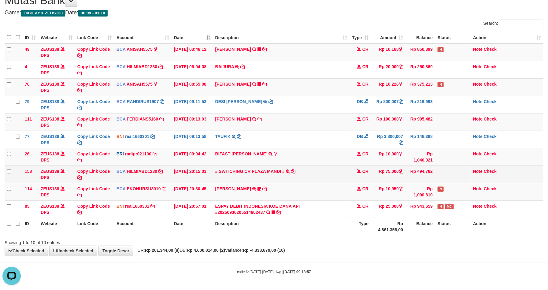
click at [372, 177] on tr "158 ZEUS138 DPS Copy Link Code BCA HILMIABD1230 DPS HILMI ABDILLAH mutasi_20250…" at bounding box center [274, 174] width 539 height 17
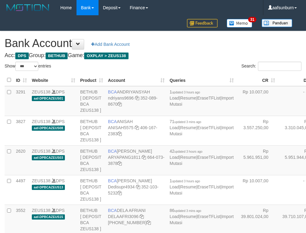
select select "***"
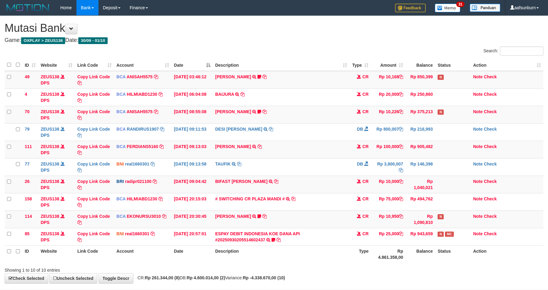
scroll to position [29, 0]
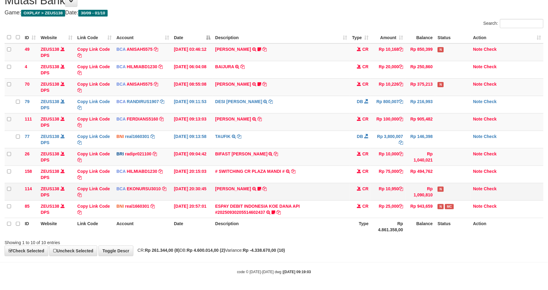
click at [390, 184] on td "Rp 10,950" at bounding box center [388, 191] width 35 height 17
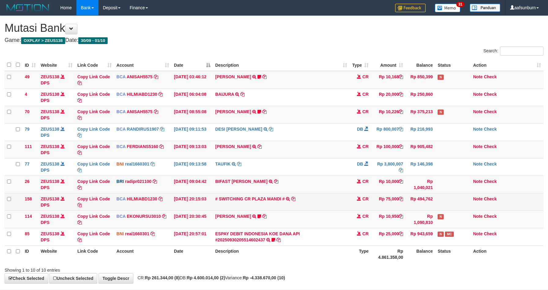
scroll to position [29, 0]
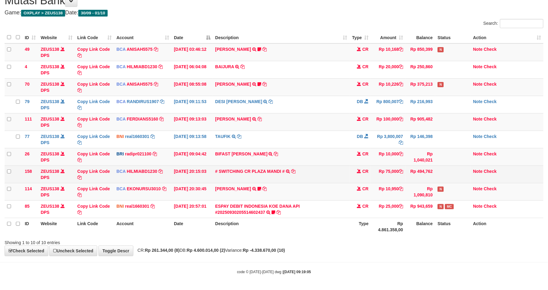
click at [332, 171] on td "# SWITCHING CR PLAZA MANDI # SWITCHING CR TRF TUPARDI 008 [GEOGRAPHIC_DATA]" at bounding box center [281, 174] width 137 height 17
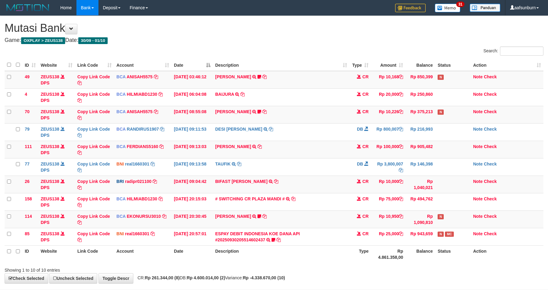
scroll to position [29, 0]
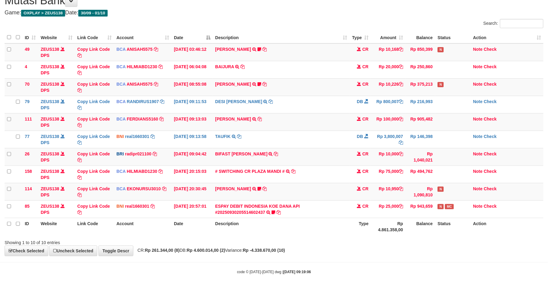
click at [328, 177] on td "# SWITCHING CR PLAZA MANDI # SWITCHING CR TRF TUPARDI 008 [GEOGRAPHIC_DATA]" at bounding box center [281, 174] width 137 height 17
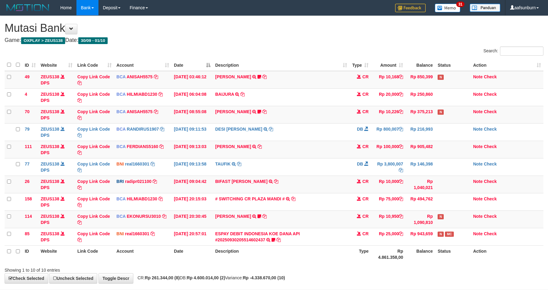
scroll to position [29, 0]
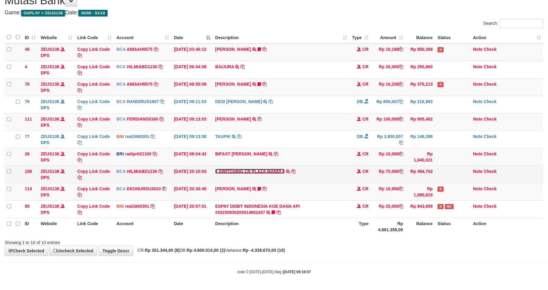
click at [250, 172] on link "# SWITCHING CR PLAZA MANDI #" at bounding box center [249, 171] width 69 height 5
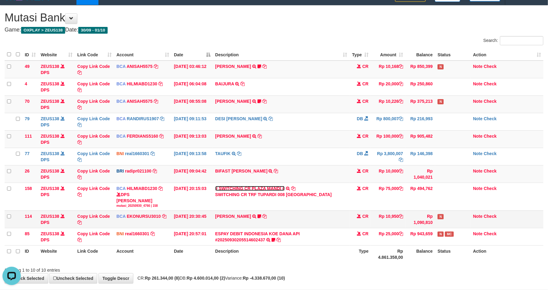
scroll to position [0, 0]
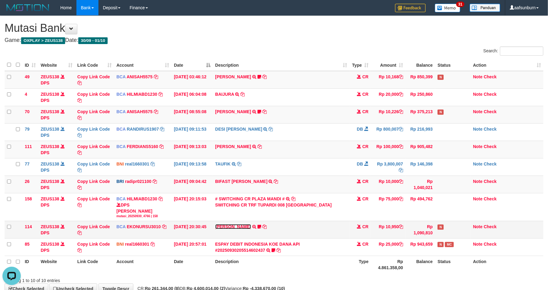
click at [233, 228] on link "[PERSON_NAME]" at bounding box center [233, 226] width 36 height 5
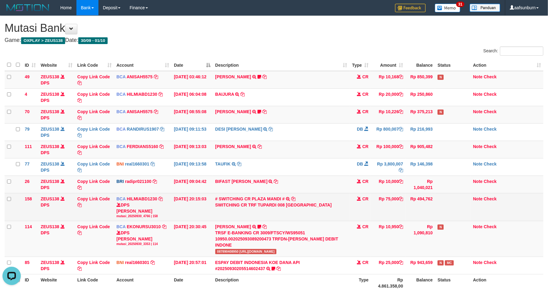
click at [268, 207] on div "SWITCHING CR TRF TUPARDI 008 [GEOGRAPHIC_DATA]" at bounding box center [281, 205] width 132 height 6
copy div "TUPARDI"
click at [479, 199] on link "Note" at bounding box center [477, 198] width 9 height 5
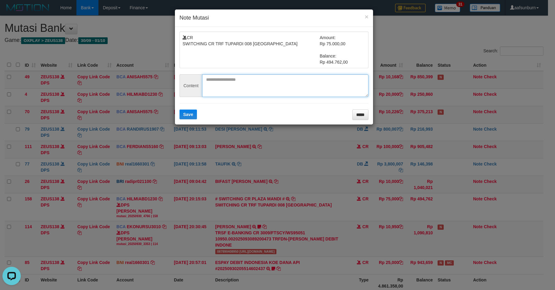
click at [252, 95] on textarea at bounding box center [285, 85] width 166 height 23
paste textarea "**********"
click at [270, 88] on textarea "**********" at bounding box center [285, 85] width 166 height 23
paste textarea "**********"
type textarea "**********"
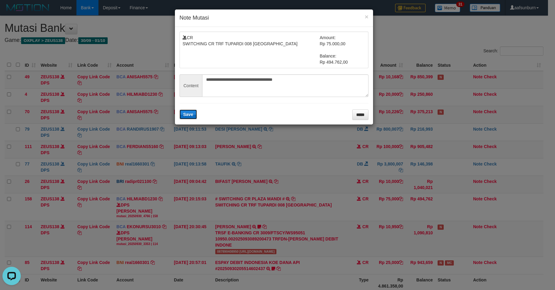
click at [184, 114] on span "Save" at bounding box center [188, 114] width 10 height 5
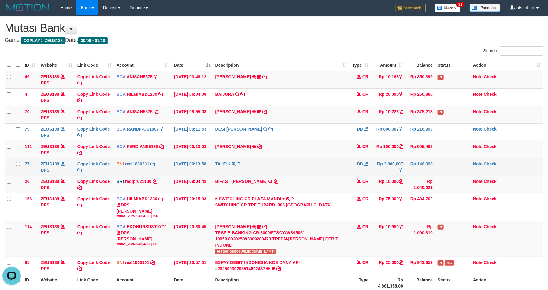
click at [333, 174] on td "TAUFIK TRANSFER KE SDR TAUFIK" at bounding box center [281, 166] width 137 height 17
click at [332, 173] on td "TAUFIK TRANSFER KE SDR TAUFIK" at bounding box center [281, 166] width 137 height 17
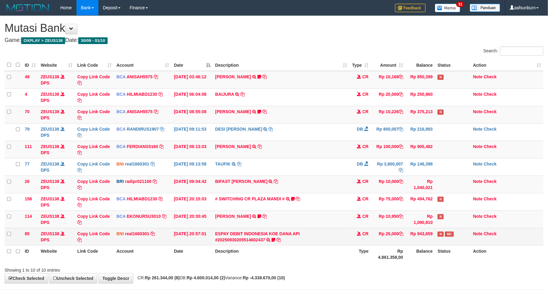
click at [408, 244] on td "Rp 943,659" at bounding box center [421, 236] width 30 height 17
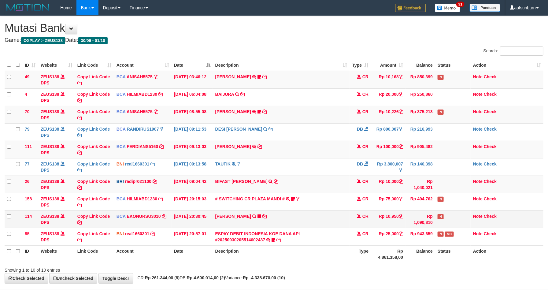
click at [379, 212] on td "Rp 10,950" at bounding box center [388, 219] width 35 height 17
click at [378, 211] on td "Rp 10,950" at bounding box center [388, 219] width 35 height 17
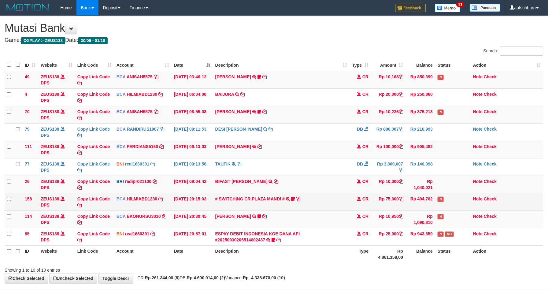
click at [376, 210] on td "Rp 75,000" at bounding box center [388, 201] width 35 height 17
click at [372, 204] on td "Rp 75,000" at bounding box center [388, 201] width 35 height 17
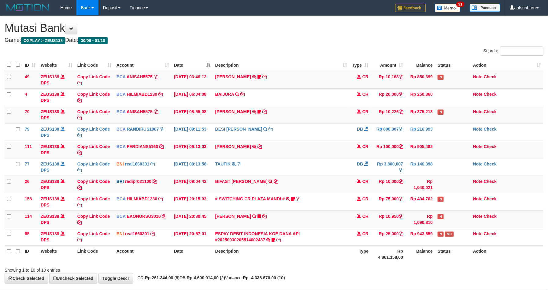
click at [370, 202] on td "CR" at bounding box center [360, 201] width 21 height 17
drag, startPoint x: 322, startPoint y: 189, endPoint x: 551, endPoint y: 173, distance: 229.5
click at [323, 188] on td "BIFAST [PERSON_NAME] TRANSFER NBMB BIFAST [PERSON_NAME] TO [PERSON_NAME]" at bounding box center [281, 184] width 137 height 17
click at [371, 157] on td "Rp 100,000" at bounding box center [388, 149] width 35 height 17
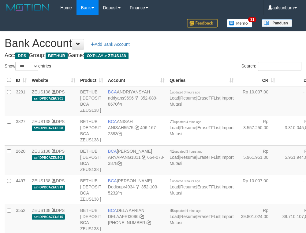
select select "***"
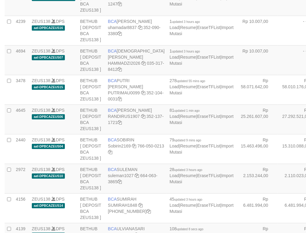
drag, startPoint x: 224, startPoint y: 137, endPoint x: 219, endPoint y: 137, distance: 5.2
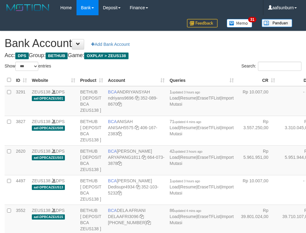
select select "***"
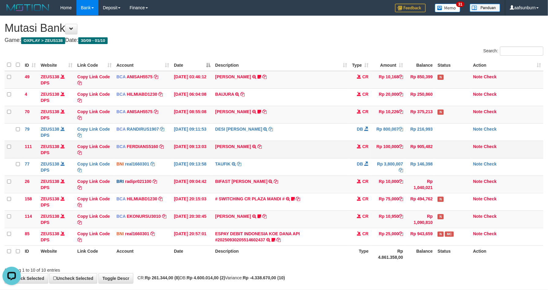
click at [306, 150] on td "RAMA PUTRA WICAKSO TRSF E-BANKING CR 10/01 ZL3E1 [PERSON_NAME]" at bounding box center [281, 149] width 137 height 17
click at [305, 150] on td "RAMA PUTRA WICAKSO TRSF E-BANKING CR 10/01 ZL3E1 [PERSON_NAME]" at bounding box center [281, 149] width 137 height 17
click at [244, 145] on link "[PERSON_NAME]" at bounding box center [233, 146] width 36 height 5
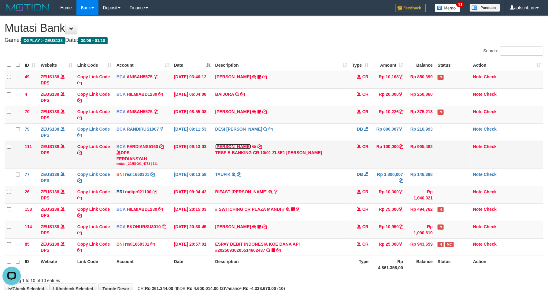
click at [238, 147] on link "[PERSON_NAME]" at bounding box center [233, 146] width 36 height 5
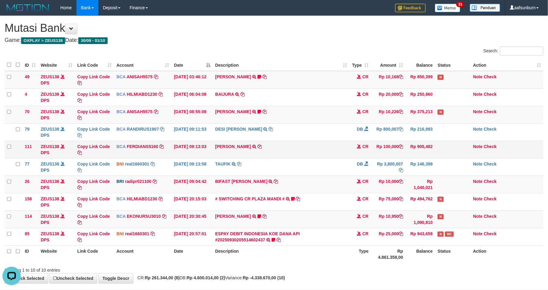
click at [236, 158] on td "RAMA PUTRA WICAKSO TRSF E-BANKING CR 10/01 ZL3E1 RAMA PUTRA WICAKSO" at bounding box center [281, 149] width 137 height 17
copy td "[PERSON_NAME]"
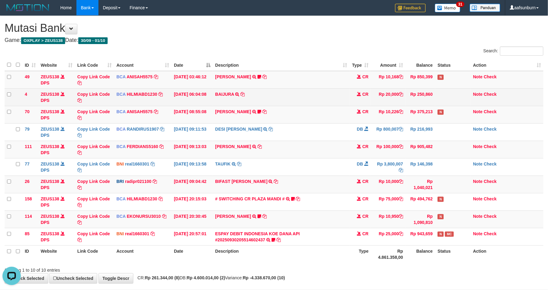
click at [223, 106] on td "BAIJURA TRSF E-BANKING CR 0110/FTSCY/WS95051 20000.002025100191215388 TRFDN-BAI…" at bounding box center [281, 96] width 137 height 17
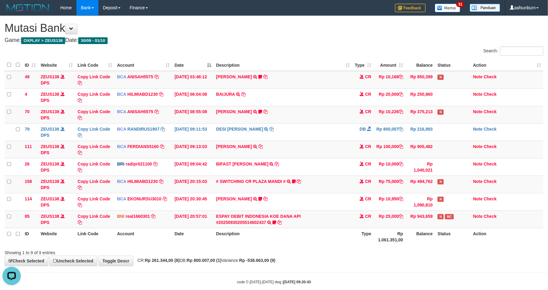
drag, startPoint x: 422, startPoint y: 227, endPoint x: 474, endPoint y: 231, distance: 52.4
click at [422, 227] on table "ID Website Link Code Account Date Description Type Amount Balance Status Action…" at bounding box center [274, 152] width 539 height 186
click at [403, 229] on th "Rp 1.061.351,00" at bounding box center [390, 236] width 32 height 17
click at [402, 228] on td "Rp 25,000" at bounding box center [390, 219] width 32 height 17
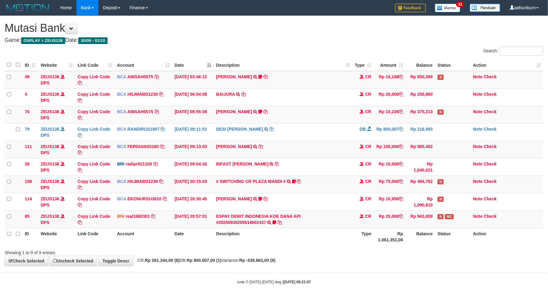
click at [403, 228] on td "Rp 25,000" at bounding box center [390, 219] width 32 height 17
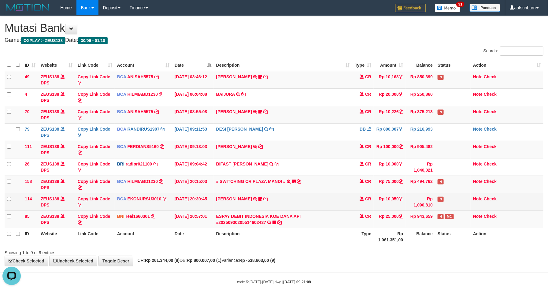
click at [376, 207] on td "Rp 10,950" at bounding box center [390, 201] width 32 height 17
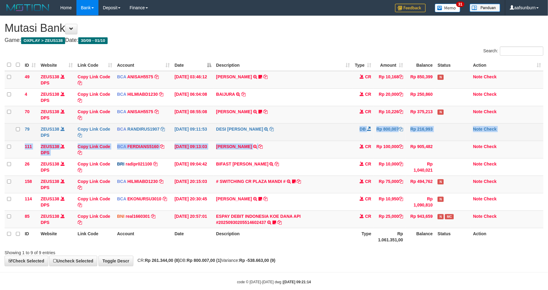
click at [353, 140] on tbody "49 ZEUS138 DPS Copy Link Code BCA ANISAH5575 DPS ANISAH mutasi_20251001_3827 | …" at bounding box center [274, 149] width 539 height 157
click at [353, 140] on td "DB" at bounding box center [362, 131] width 21 height 17
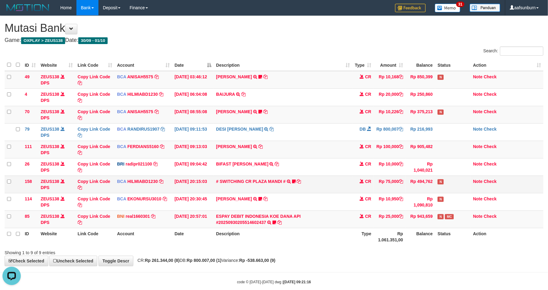
click at [357, 178] on td "CR" at bounding box center [362, 184] width 21 height 17
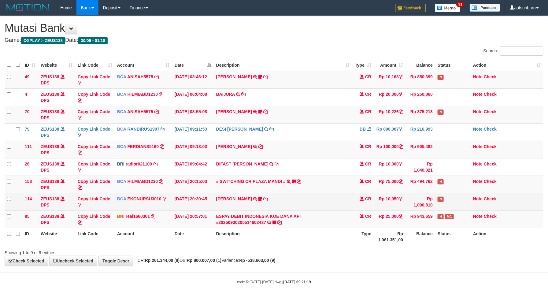
click at [305, 207] on td "[PERSON_NAME] TRSF E-BANKING CR 3009/FTSCY/WS95051 10950.002025093089200473 TRF…" at bounding box center [283, 201] width 139 height 17
click at [348, 202] on td "AHMAD AGUSTI TRSF E-BANKING CR 3009/FTSCY/WS95051 10950.002025093089200473 TRFD…" at bounding box center [283, 201] width 139 height 17
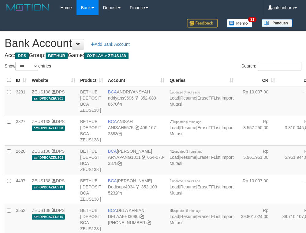
select select "***"
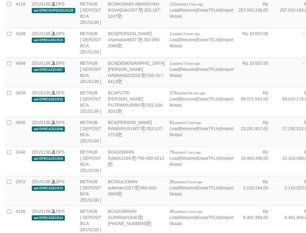
scroll to position [457, 0]
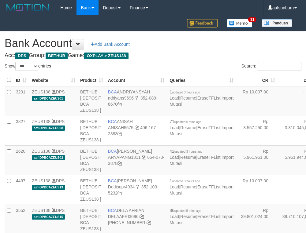
select select "***"
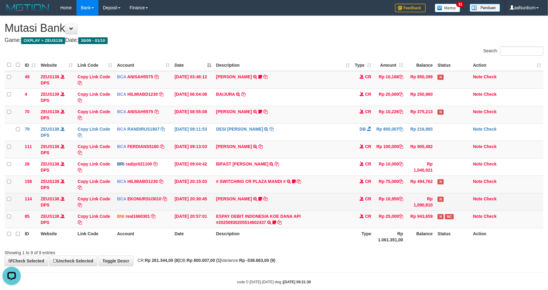
click at [379, 210] on td "Rp 10,950" at bounding box center [390, 201] width 32 height 17
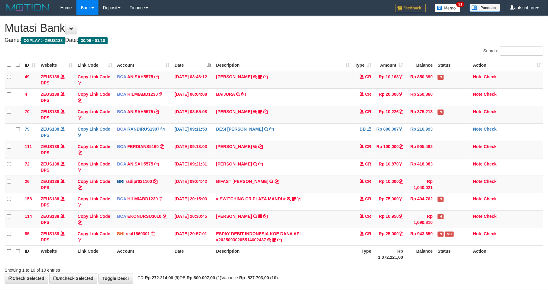
click at [379, 210] on td "Rp 75,000" at bounding box center [390, 201] width 32 height 17
click at [294, 183] on td "BIFAST [PERSON_NAME] TRANSFER NBMB BIFAST [PERSON_NAME] TO [PERSON_NAME]" at bounding box center [283, 184] width 139 height 17
click at [241, 188] on td "BIFAST [PERSON_NAME] TRANSFER NBMB BIFAST [PERSON_NAME] TO [PERSON_NAME]" at bounding box center [283, 184] width 139 height 17
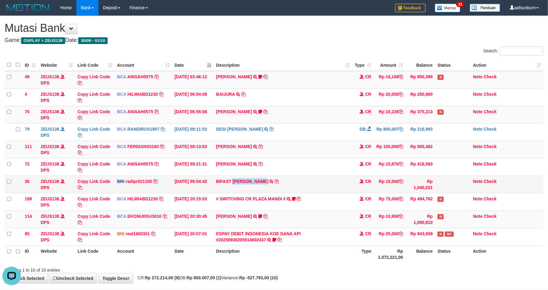
drag, startPoint x: 241, startPoint y: 188, endPoint x: 254, endPoint y: 188, distance: 12.3
click at [254, 188] on td "BIFAST [PERSON_NAME] TRANSFER NBMB BIFAST [PERSON_NAME] TO [PERSON_NAME]" at bounding box center [283, 184] width 139 height 17
click at [393, 147] on td "Rp 100,000" at bounding box center [390, 149] width 32 height 17
click at [357, 183] on td "CR" at bounding box center [362, 184] width 21 height 17
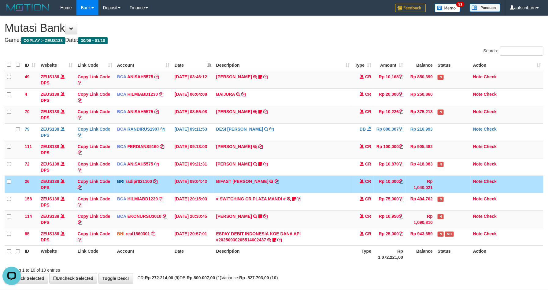
click at [357, 183] on td "CR" at bounding box center [362, 184] width 21 height 17
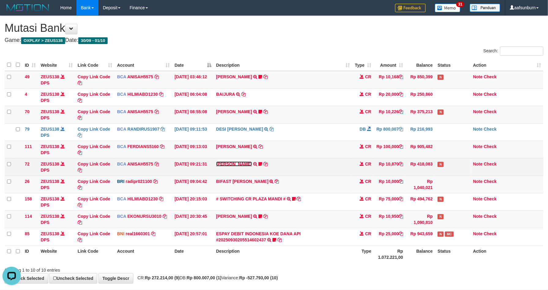
click at [231, 162] on link "[PERSON_NAME]" at bounding box center [234, 164] width 36 height 5
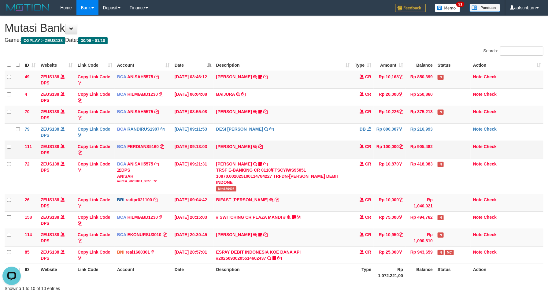
click at [318, 149] on td "RAMA PUTRA WICAKSO TRSF E-BANKING CR 10/01 ZL3E1 RAMA PUTRA WICAKSO" at bounding box center [283, 149] width 139 height 17
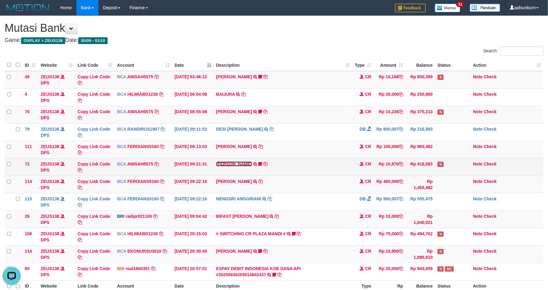
click at [241, 165] on link "[PERSON_NAME]" at bounding box center [234, 164] width 36 height 5
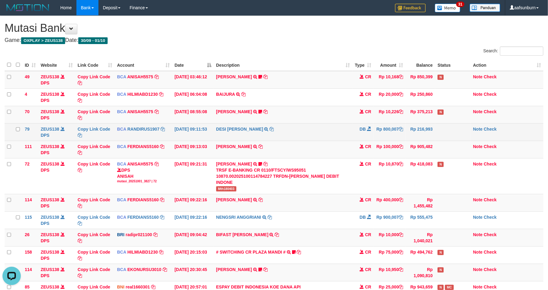
drag, startPoint x: 359, startPoint y: 141, endPoint x: 450, endPoint y: 141, distance: 90.6
click at [360, 141] on td "DB" at bounding box center [362, 131] width 21 height 17
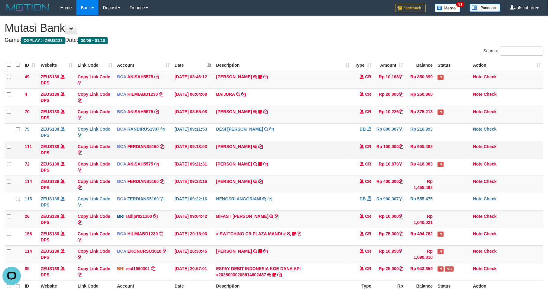
click at [291, 156] on td "RAMA PUTRA WICAKSO TRSF E-BANKING CR 10/01 ZL3E1 [PERSON_NAME]" at bounding box center [283, 149] width 139 height 17
click at [335, 154] on td "RAMA PUTRA WICAKSO TRSF E-BANKING CR 10/01 ZL3E1 [PERSON_NAME]" at bounding box center [283, 149] width 139 height 17
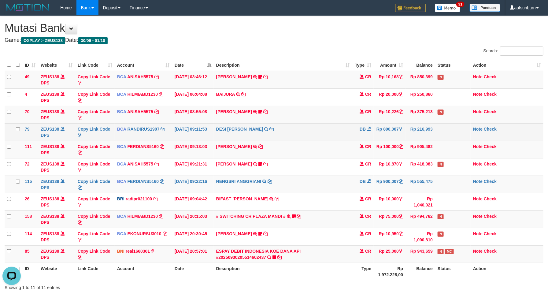
click at [319, 131] on td "DESI BELA SAFITRI TRSF E-BANKING DB 0110/FTSCY/WS95031 800007.00DESI BELA SAFIT…" at bounding box center [283, 131] width 139 height 17
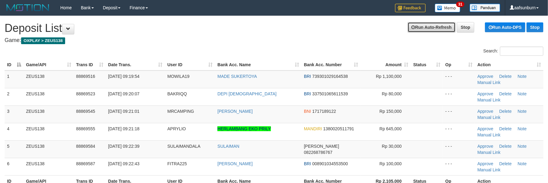
click at [417, 26] on link "Run Auto-Refresh" at bounding box center [432, 27] width 48 height 10
click at [334, 39] on h4 "Game: OXPLAY > ZEUS138" at bounding box center [274, 40] width 539 height 6
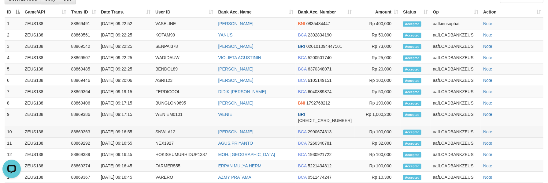
scroll to position [229, 0]
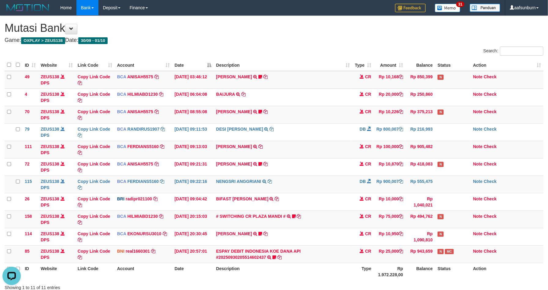
click at [524, 69] on th "Action" at bounding box center [507, 65] width 73 height 12
click at [535, 69] on th "Action" at bounding box center [507, 65] width 73 height 12
click at [375, 150] on td "Rp 100,000" at bounding box center [390, 149] width 32 height 17
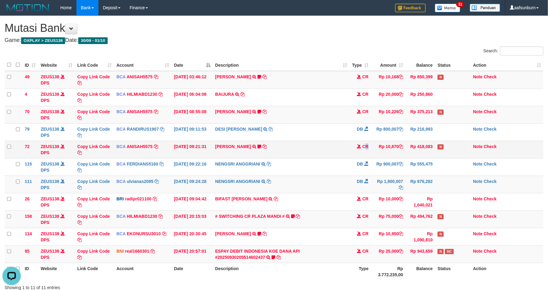
click at [368, 149] on span "CR" at bounding box center [366, 146] width 6 height 5
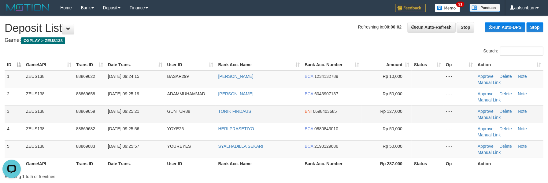
click at [409, 120] on td "Rp 127,000" at bounding box center [387, 113] width 50 height 17
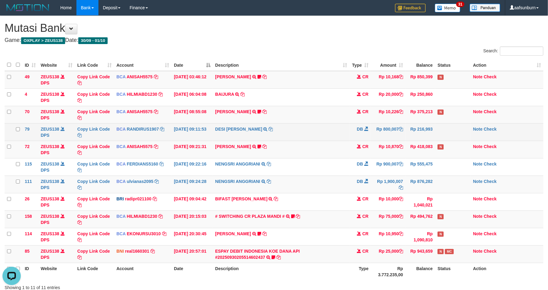
drag, startPoint x: 316, startPoint y: 135, endPoint x: 324, endPoint y: 136, distance: 8.0
click at [320, 135] on td "DESI BELA SAFITRI TRSF E-BANKING DB 0110/FTSCY/WS95031 800007.00DESI BELA SAFIT…" at bounding box center [281, 131] width 137 height 17
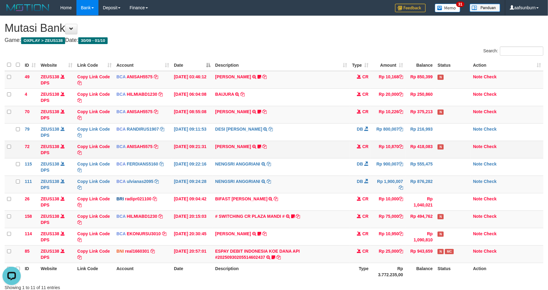
click at [317, 143] on td "[PERSON_NAME] TRSF E-BANKING CR 0110/FTSCY/WS95051 10870.002025100114784227 TRF…" at bounding box center [281, 149] width 137 height 17
click at [295, 178] on td "NENGSRI ANGGRIANI TRSF E-BANKING DB 0110/FTSCY/WS95031 1900007.00NENGSRI ANGGRI…" at bounding box center [281, 184] width 137 height 17
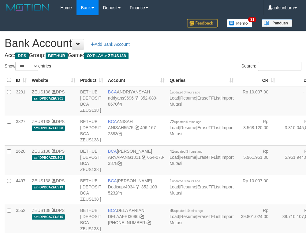
select select "***"
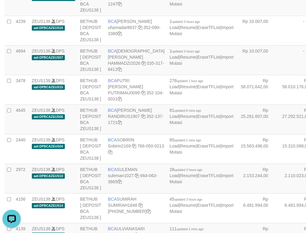
scroll to position [986, 0]
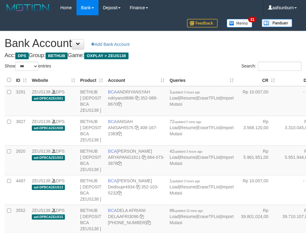
select select "***"
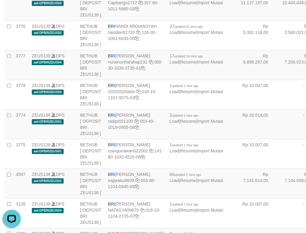
drag, startPoint x: 230, startPoint y: 75, endPoint x: 195, endPoint y: 85, distance: 36.9
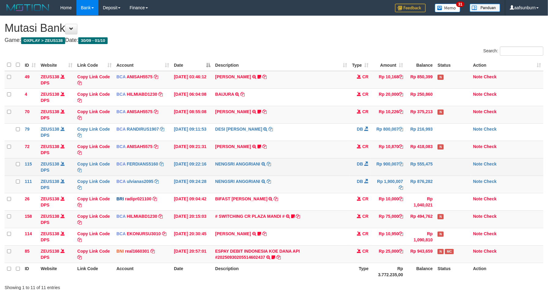
click at [284, 176] on td "NENGSRI ANGGRIANI TRSF E-BANKING DB 0110/FTSCY/WS95031 900007.00NENGSRI ANGGRIA…" at bounding box center [281, 166] width 137 height 17
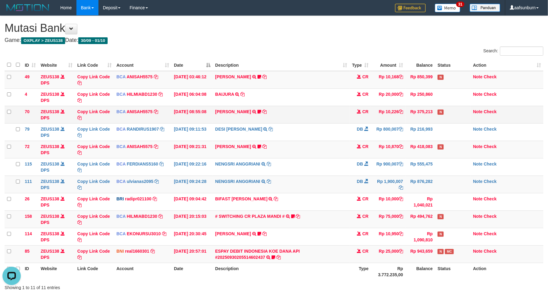
drag, startPoint x: 408, startPoint y: 118, endPoint x: 411, endPoint y: 121, distance: 5.0
click at [410, 121] on td "Rp 375,213" at bounding box center [421, 114] width 30 height 17
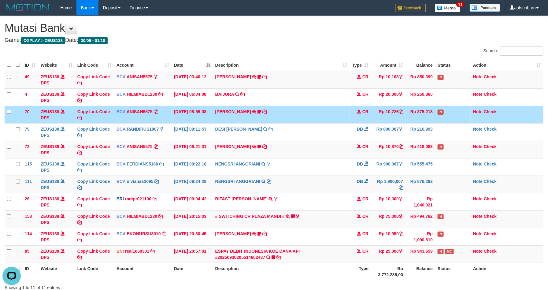
drag, startPoint x: 411, startPoint y: 121, endPoint x: 416, endPoint y: 121, distance: 4.6
click at [412, 121] on td "Rp 375,213" at bounding box center [421, 114] width 30 height 17
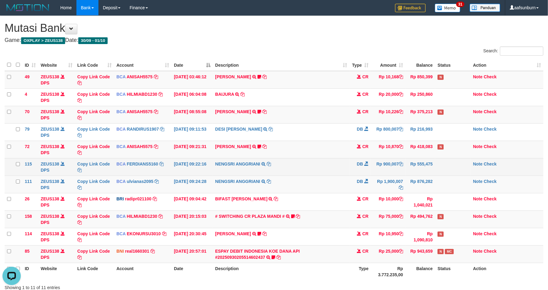
click at [336, 175] on td "NENGSRI ANGGRIANI TRSF E-BANKING DB 0110/FTSCY/WS95031 900007.00NENGSRI ANGGRIA…" at bounding box center [281, 166] width 137 height 17
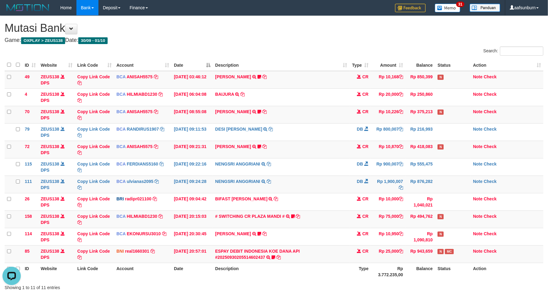
drag, startPoint x: 337, startPoint y: 175, endPoint x: 540, endPoint y: 288, distance: 232.2
click at [339, 175] on td "NENGSRI ANGGRIANI TRSF E-BANKING DB 0110/FTSCY/WS95031 900007.00NENGSRI ANGGRIA…" at bounding box center [281, 166] width 137 height 17
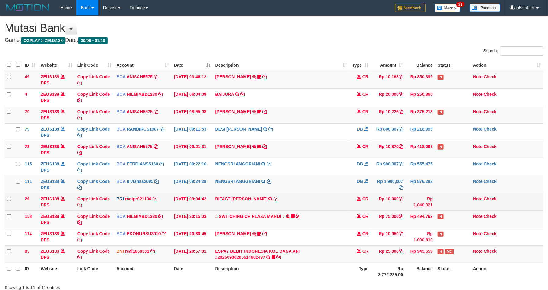
click at [368, 207] on td "CR" at bounding box center [360, 201] width 21 height 17
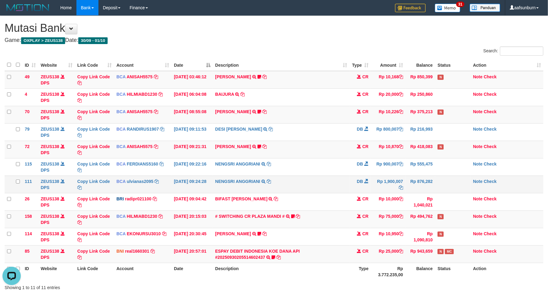
click at [384, 188] on td "Rp 1,900,007" at bounding box center [388, 184] width 35 height 17
click at [382, 188] on td "Rp 1,900,007" at bounding box center [388, 184] width 35 height 17
click at [390, 159] on tbody "49 ZEUS138 DPS Copy Link Code BCA ANISAH5575 DPS ANISAH mutasi_20251001_3827 | …" at bounding box center [274, 167] width 539 height 192
click at [391, 216] on td "Rp 75,000" at bounding box center [388, 219] width 35 height 17
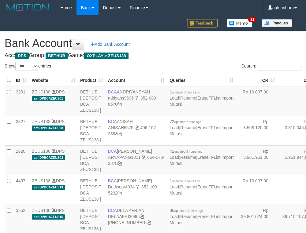
select select "***"
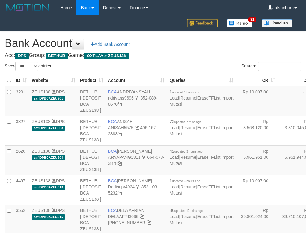
select select "***"
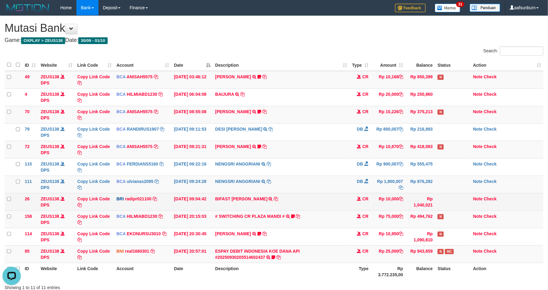
click at [239, 207] on td "BIFAST ERIKA S PAUN TRANSFER NBMB BIFAST ERIKA S PAUN TO REYNALDI ADI PRATAMA" at bounding box center [281, 201] width 137 height 17
click at [236, 203] on td "BIFAST ERIKA S PAUN TRANSFER NBMB BIFAST ERIKA S PAUN TO REYNALDI ADI PRATAMA" at bounding box center [281, 201] width 137 height 17
drag, startPoint x: 236, startPoint y: 203, endPoint x: 260, endPoint y: 204, distance: 23.9
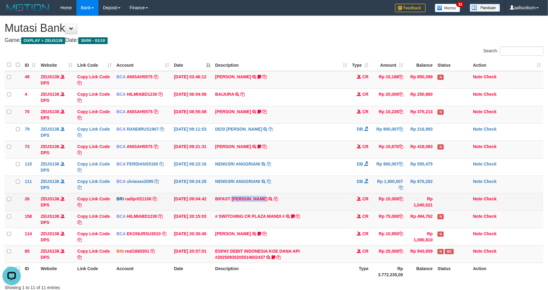
click at [260, 204] on td "BIFAST ERIKA S PAUN TRANSFER NBMB BIFAST ERIKA S PAUN TO REYNALDI ADI PRATAMA" at bounding box center [281, 201] width 137 height 17
click at [234, 204] on td "BIFAST ERIKA S PAUN TRANSFER NBMB BIFAST ERIKA S PAUN TO REYNALDI ADI PRATAMA" at bounding box center [281, 201] width 137 height 17
click at [143, 198] on link "radipr021100" at bounding box center [138, 198] width 26 height 5
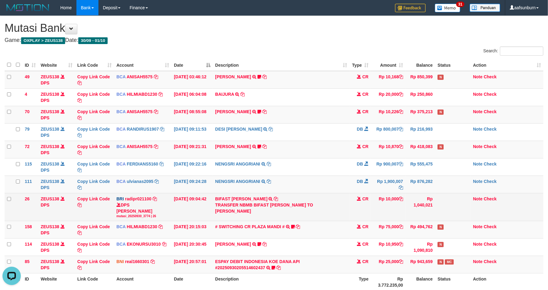
click at [124, 216] on div "mutasi_20250930_3774 | 26" at bounding box center [143, 216] width 53 height 4
click at [128, 214] on div "DPS REYNALDI ADI PRATAMA mutasi_20250930_3774 | 26" at bounding box center [143, 210] width 53 height 17
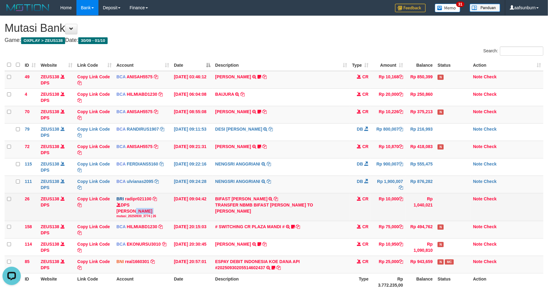
click at [128, 214] on div "DPS REYNALDI ADI PRATAMA mutasi_20250930_3774 | 26" at bounding box center [143, 210] width 53 height 17
copy div "REYNALDI ADI PRATAMA"
click at [362, 210] on td "CR" at bounding box center [360, 207] width 21 height 28
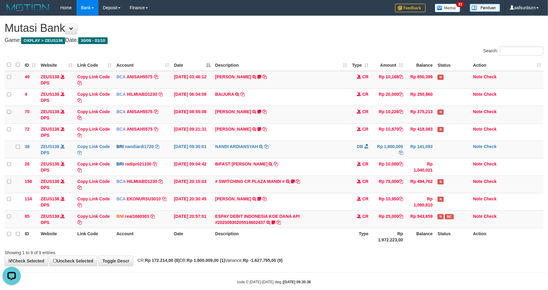
click at [442, 248] on div at bounding box center [389, 247] width 320 height 0
click at [442, 248] on div "Search: ID Website Link Code Account Date Description Type Amount Balance Statu…" at bounding box center [274, 151] width 539 height 209
click at [437, 241] on th "Status" at bounding box center [452, 236] width 35 height 17
click at [366, 219] on span "CR" at bounding box center [366, 216] width 6 height 5
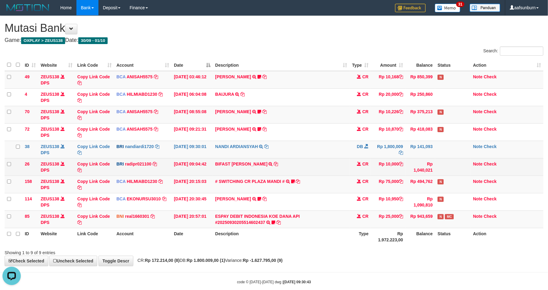
drag, startPoint x: 445, startPoint y: 175, endPoint x: 446, endPoint y: 171, distance: 4.7
click at [446, 175] on td at bounding box center [452, 166] width 35 height 17
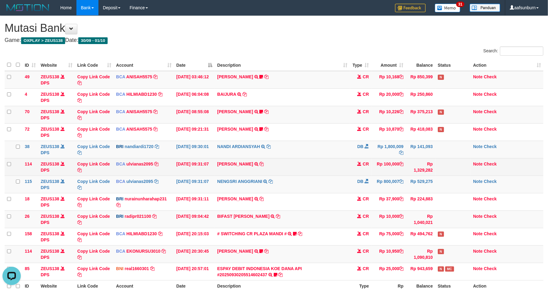
click at [359, 169] on td "CR" at bounding box center [360, 166] width 21 height 17
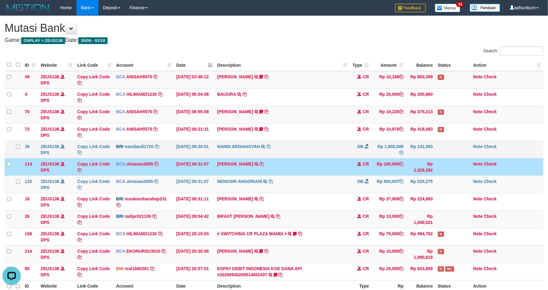
click at [326, 152] on td "NANDI ARDIANSYAH TRANSFER NBMB NANDI ARDIANSYAH TO RIAN RIZKI PRATAMA" at bounding box center [282, 149] width 135 height 17
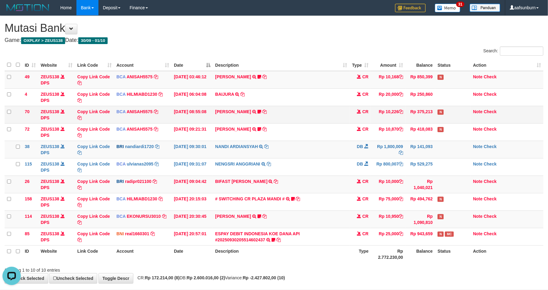
click at [326, 112] on td "DAVIT HENDRI TRSF E-BANKING CR 0110/FTSCY/WS95051 10226.002025100110396579 TRFD…" at bounding box center [281, 114] width 137 height 17
drag, startPoint x: 326, startPoint y: 112, endPoint x: 482, endPoint y: 212, distance: 185.4
click at [327, 112] on td "DAVIT HENDRI TRSF E-BANKING CR 0110/FTSCY/WS95051 10226.002025100110396579 TRFD…" at bounding box center [281, 114] width 137 height 17
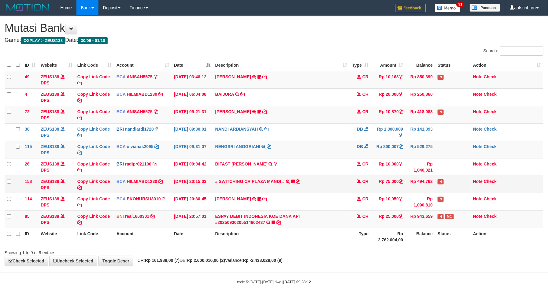
drag, startPoint x: 328, startPoint y: 186, endPoint x: 341, endPoint y: 181, distance: 13.8
click at [330, 184] on td "# SWITCHING CR PLAZA MANDI # SWITCHING CR TRF TUPARDI 008 PLAZA MANDI 185000420…" at bounding box center [281, 184] width 137 height 17
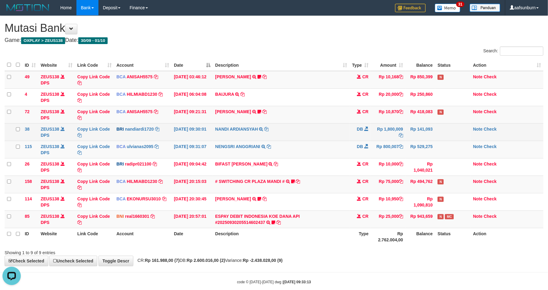
click at [280, 131] on td "NANDI ARDIANSYAH TRANSFER NBMB NANDI ARDIANSYAH TO RIAN RIZKI PRATAMA" at bounding box center [281, 131] width 137 height 17
click at [279, 130] on td "NANDI ARDIANSYAH TRANSFER NBMB NANDI ARDIANSYAH TO RIAN RIZKI PRATAMA" at bounding box center [281, 131] width 137 height 17
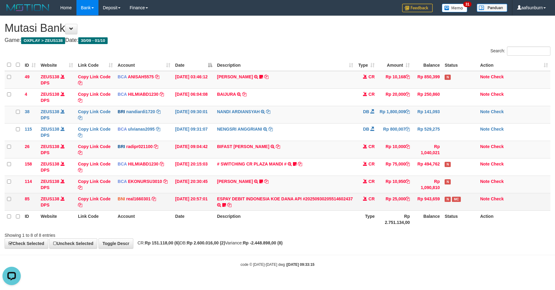
click at [356, 195] on td "CR" at bounding box center [366, 201] width 21 height 17
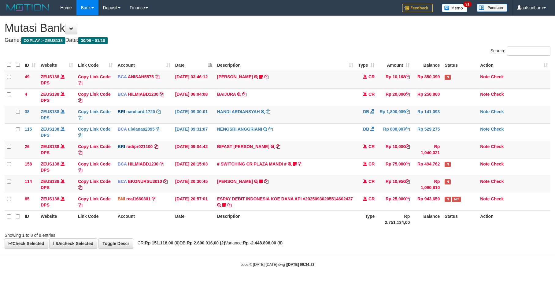
click at [363, 195] on td "CR" at bounding box center [366, 201] width 21 height 17
click at [395, 183] on td "Rp 10,950" at bounding box center [394, 184] width 35 height 17
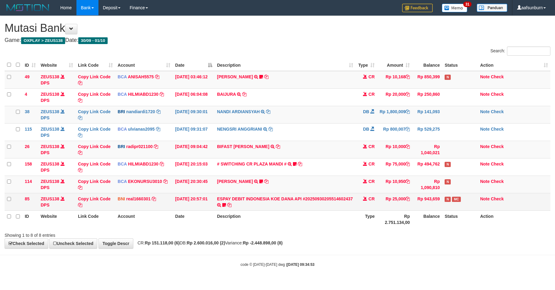
click at [381, 205] on td "Rp 25,000" at bounding box center [394, 201] width 35 height 17
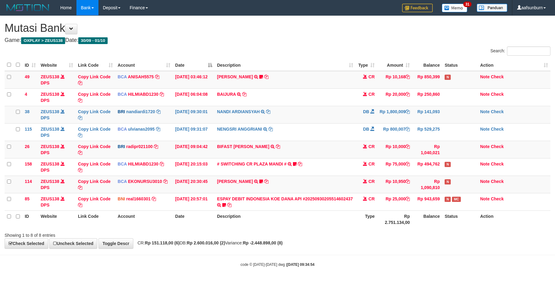
click at [378, 207] on td "Rp 25,000" at bounding box center [394, 201] width 35 height 17
click at [368, 211] on th "Type" at bounding box center [366, 219] width 21 height 17
click at [356, 213] on th "Type" at bounding box center [366, 219] width 21 height 17
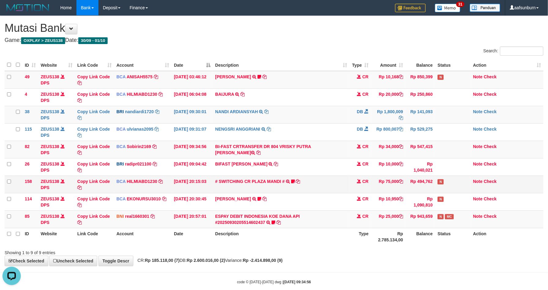
click at [427, 182] on td "Rp 494,762" at bounding box center [421, 184] width 30 height 17
click at [429, 216] on td "Rp 943,659" at bounding box center [421, 219] width 30 height 17
click at [385, 221] on td "Rp 25,000" at bounding box center [388, 219] width 35 height 17
click at [385, 218] on td "Rp 25,000" at bounding box center [388, 219] width 35 height 17
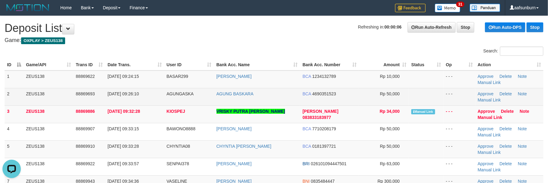
click at [422, 89] on td at bounding box center [426, 96] width 35 height 17
